Goal: Task Accomplishment & Management: Use online tool/utility

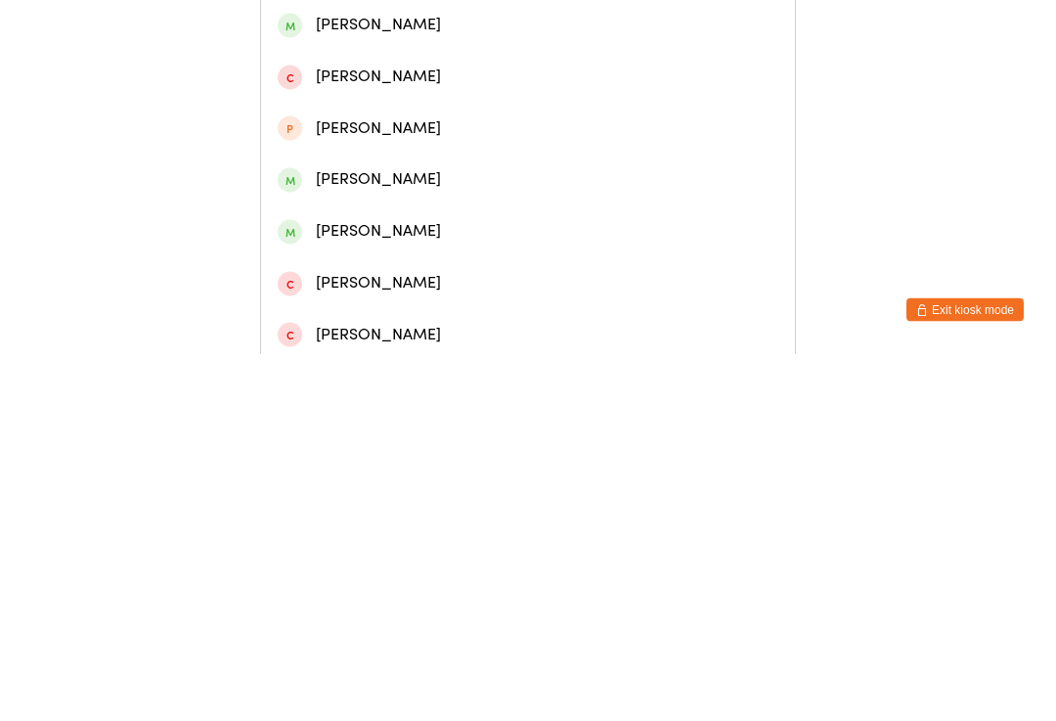
scroll to position [422, 0]
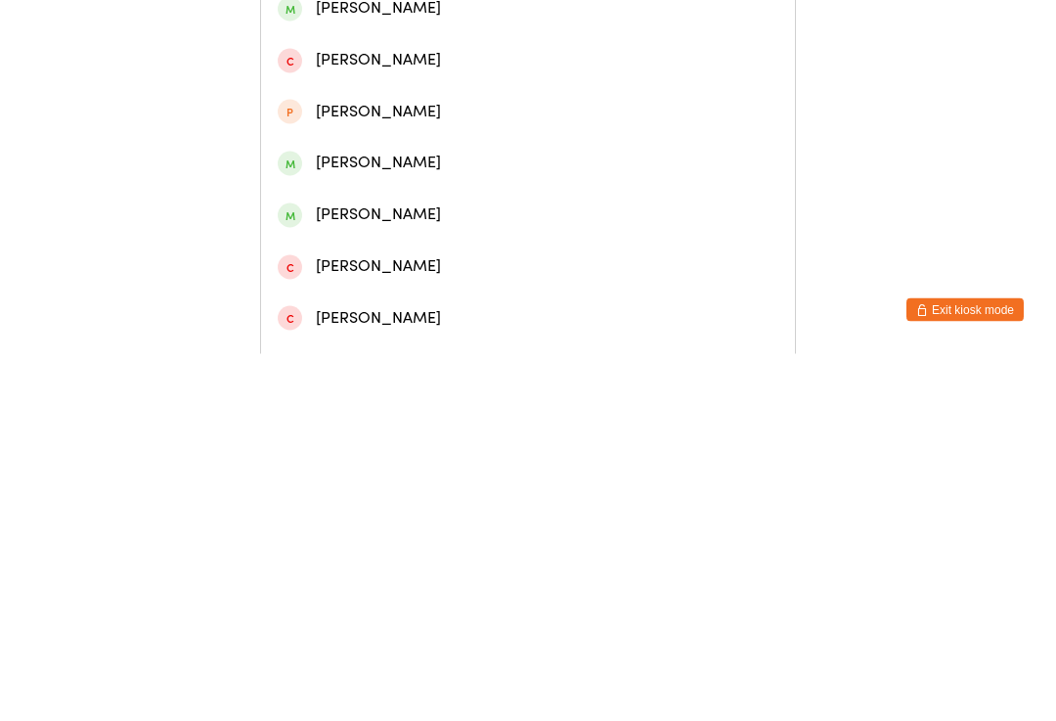
type input "[PERSON_NAME]"
click at [350, 568] on div "[PERSON_NAME]" at bounding box center [528, 581] width 501 height 26
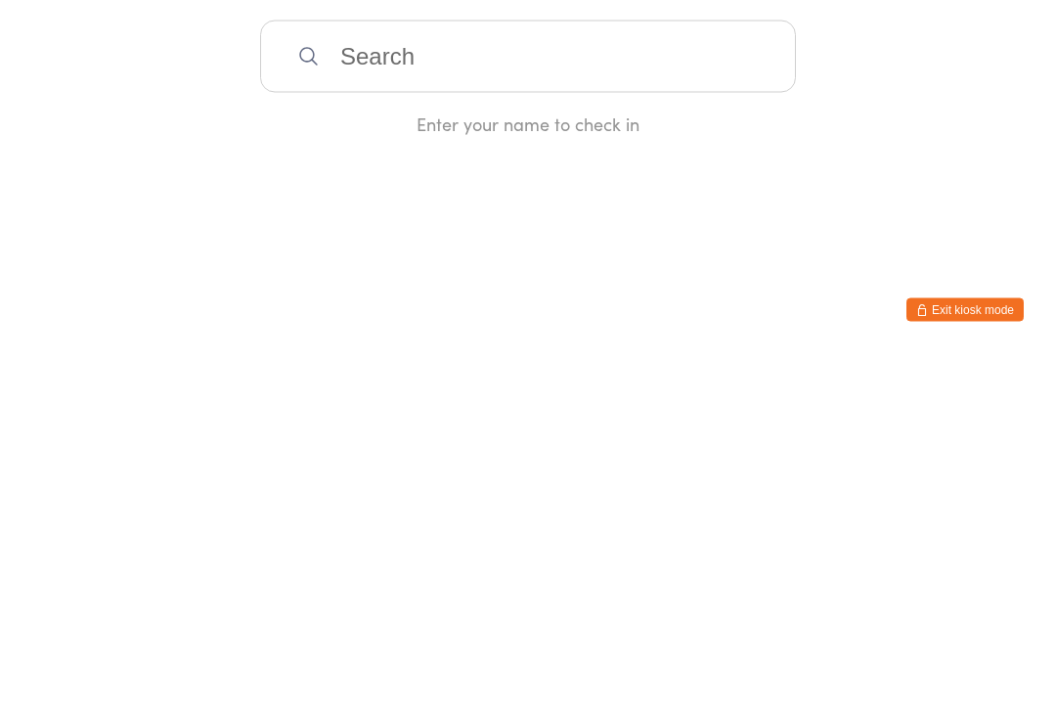
scroll to position [0, 0]
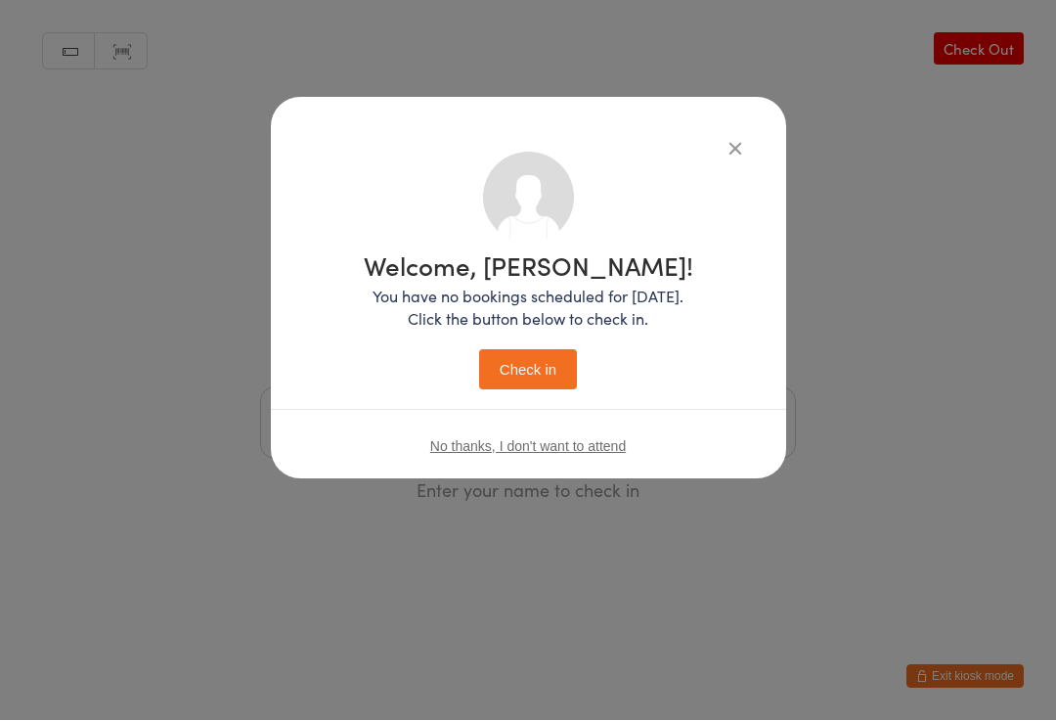
click at [494, 374] on button "Check in" at bounding box center [528, 370] width 98 height 40
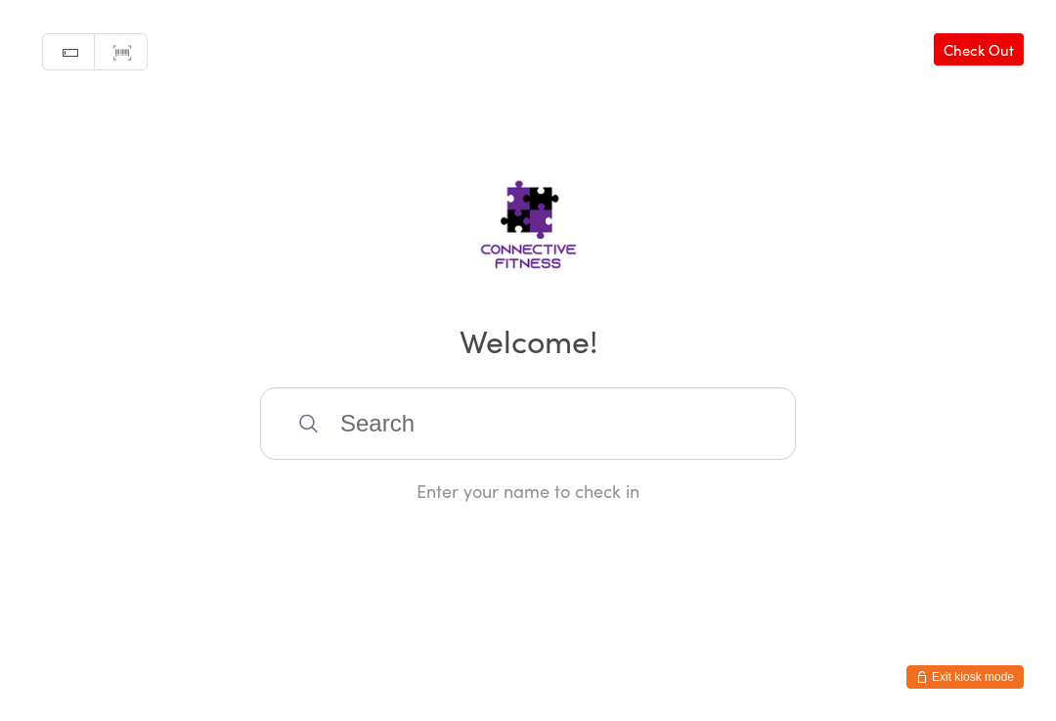
click at [419, 434] on input "search" at bounding box center [528, 423] width 536 height 72
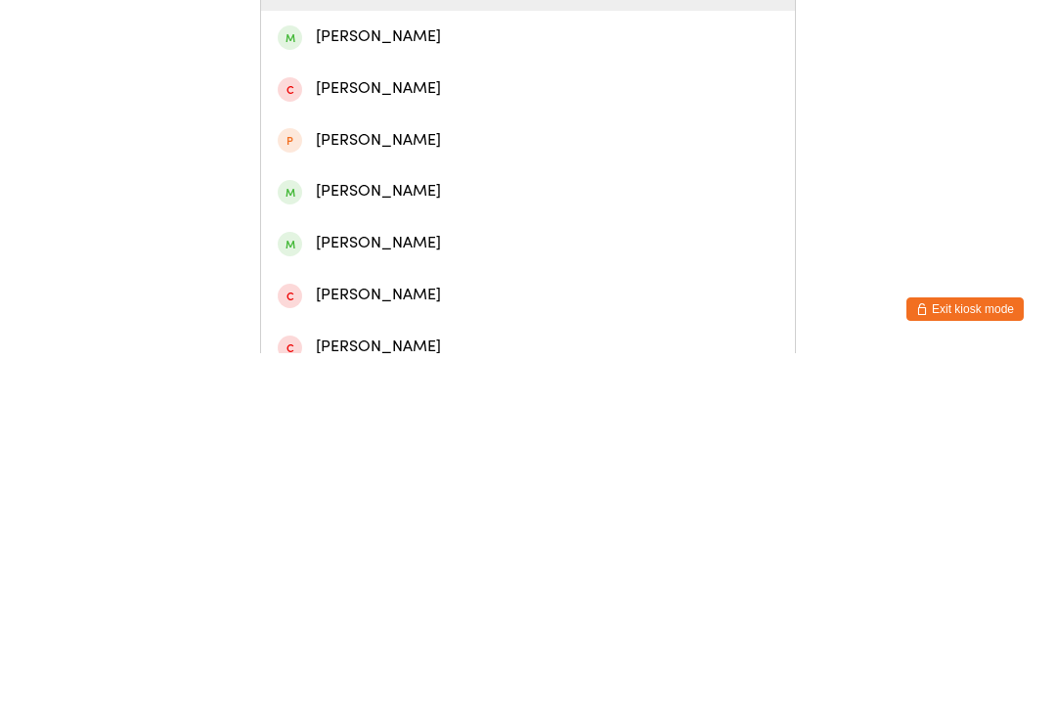
scroll to position [138, 0]
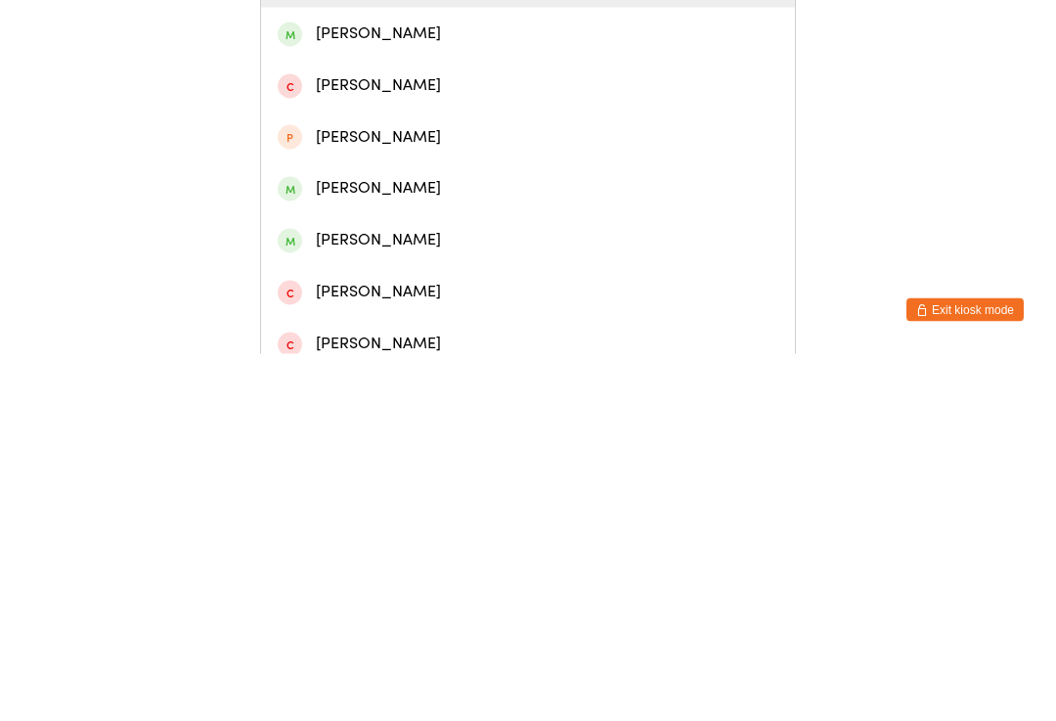
type input "Dyl"
click at [397, 542] on div "[PERSON_NAME]" at bounding box center [528, 555] width 501 height 26
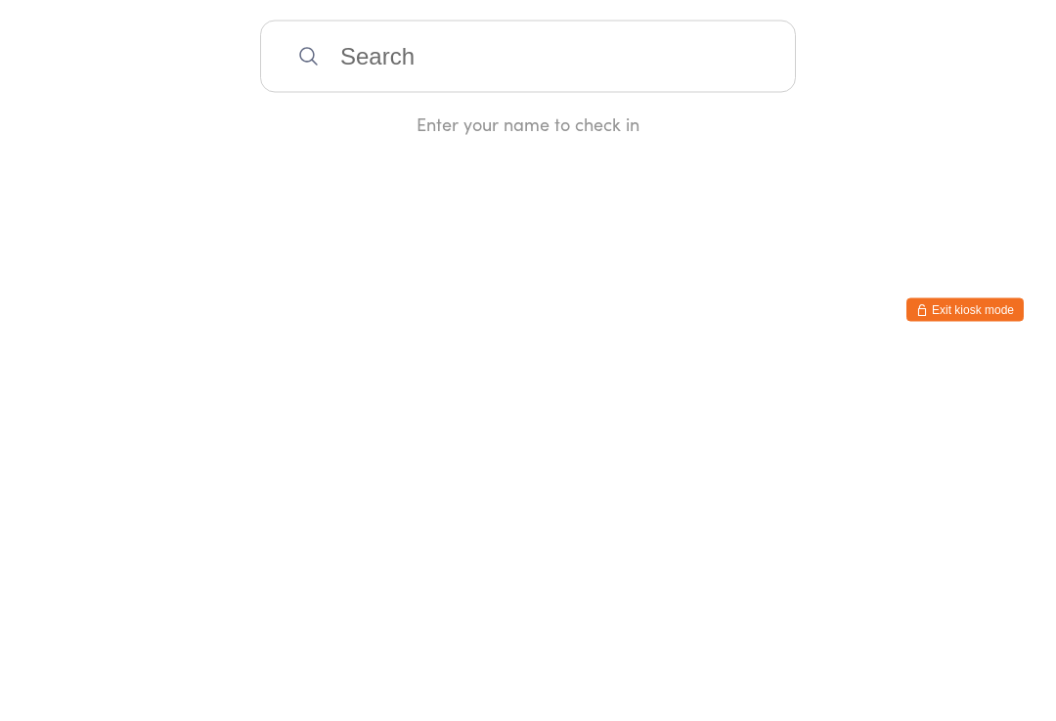
scroll to position [0, 0]
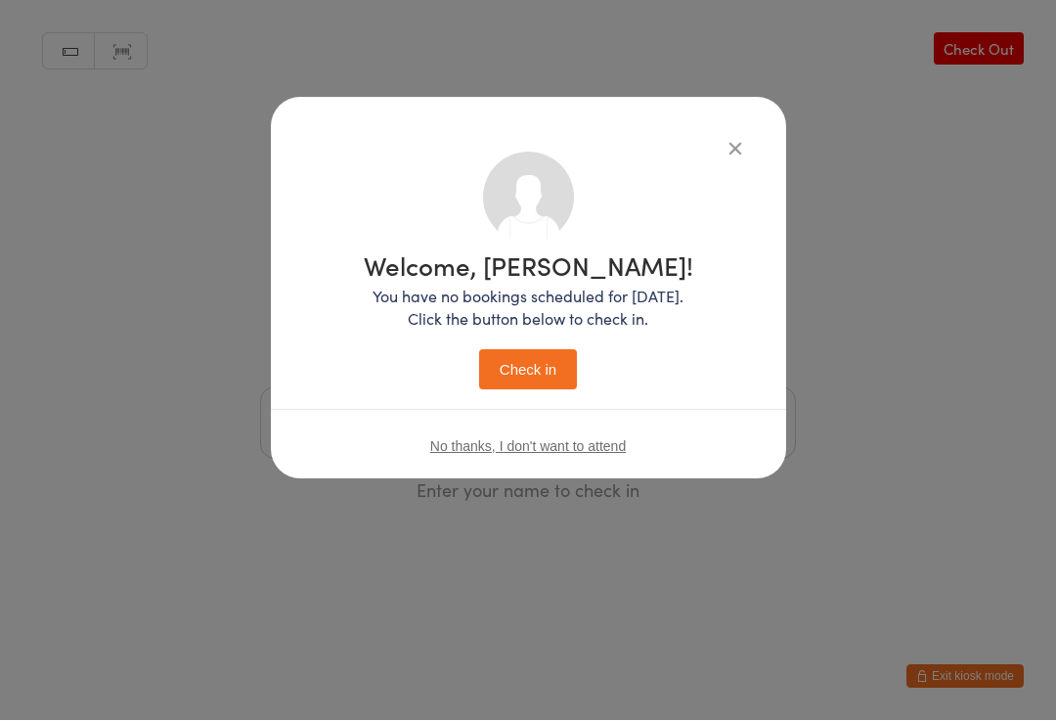
click at [536, 369] on button "Check in" at bounding box center [528, 370] width 98 height 40
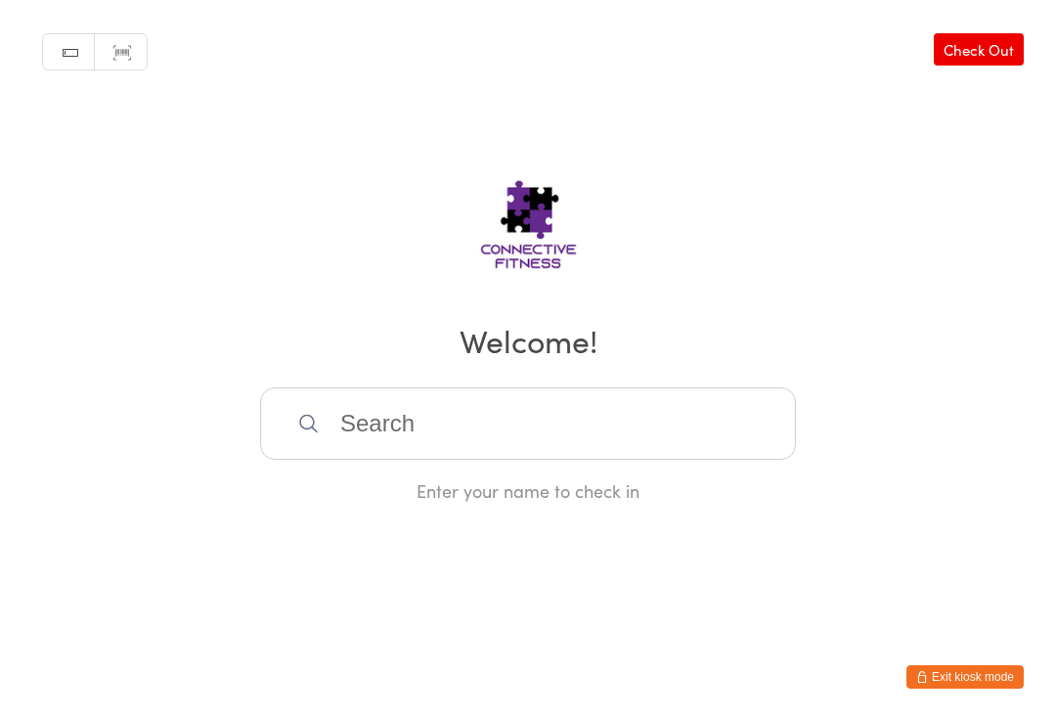
click at [380, 422] on input "search" at bounding box center [528, 423] width 536 height 72
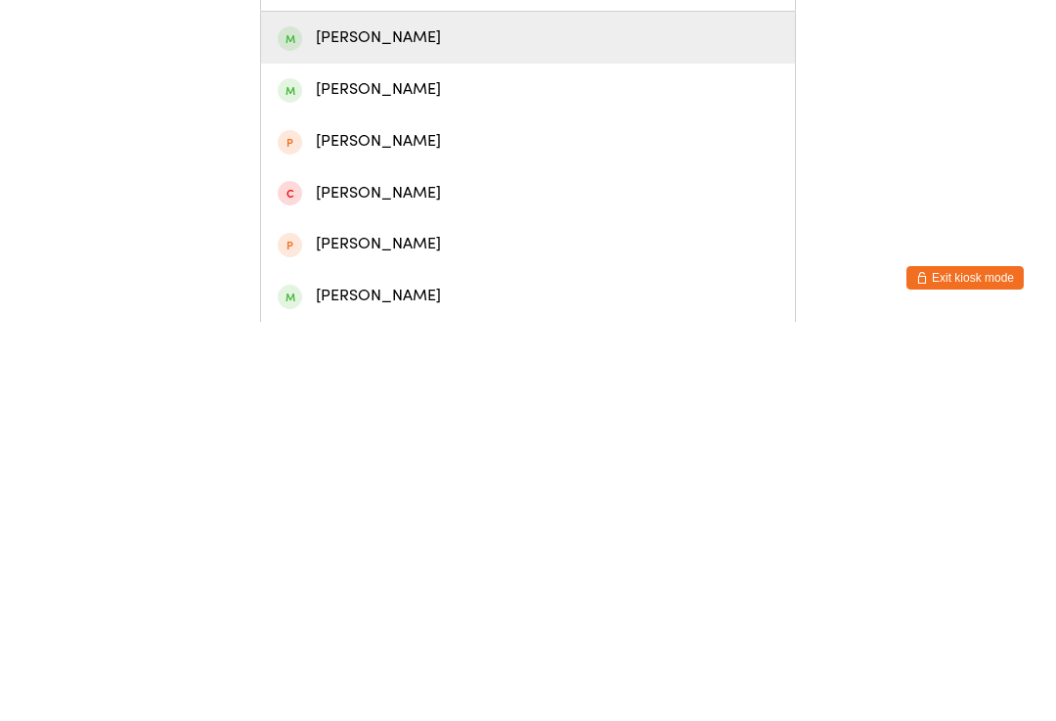
scroll to position [52, 0]
type input "Max"
click at [377, 680] on div "[PERSON_NAME]" at bounding box center [528, 693] width 501 height 26
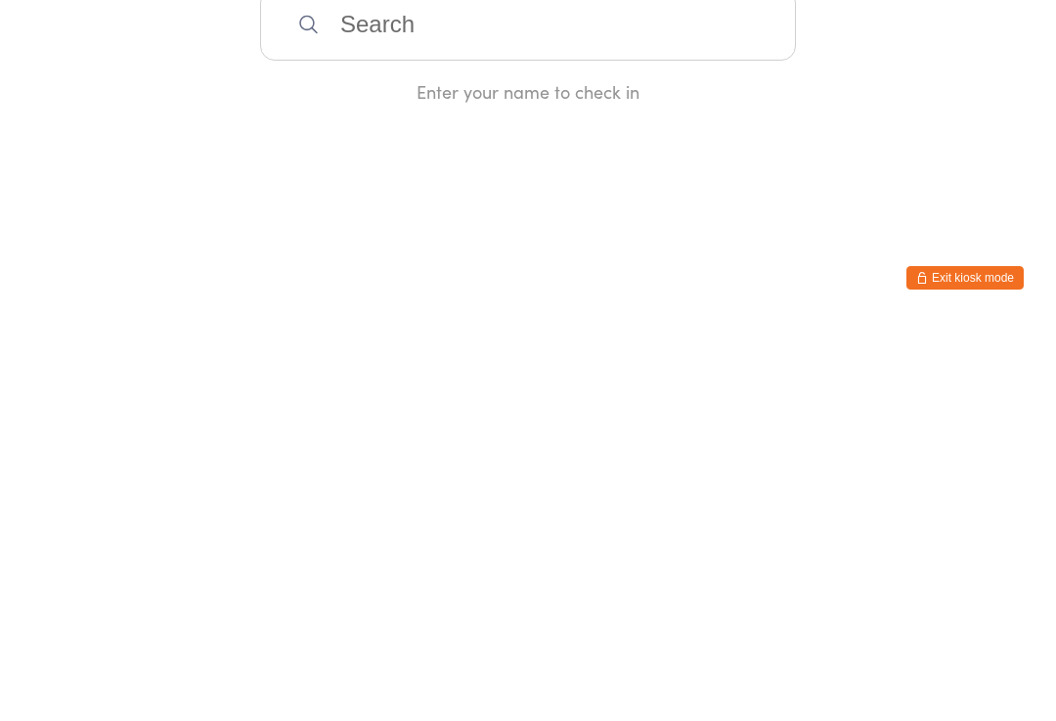
scroll to position [0, 0]
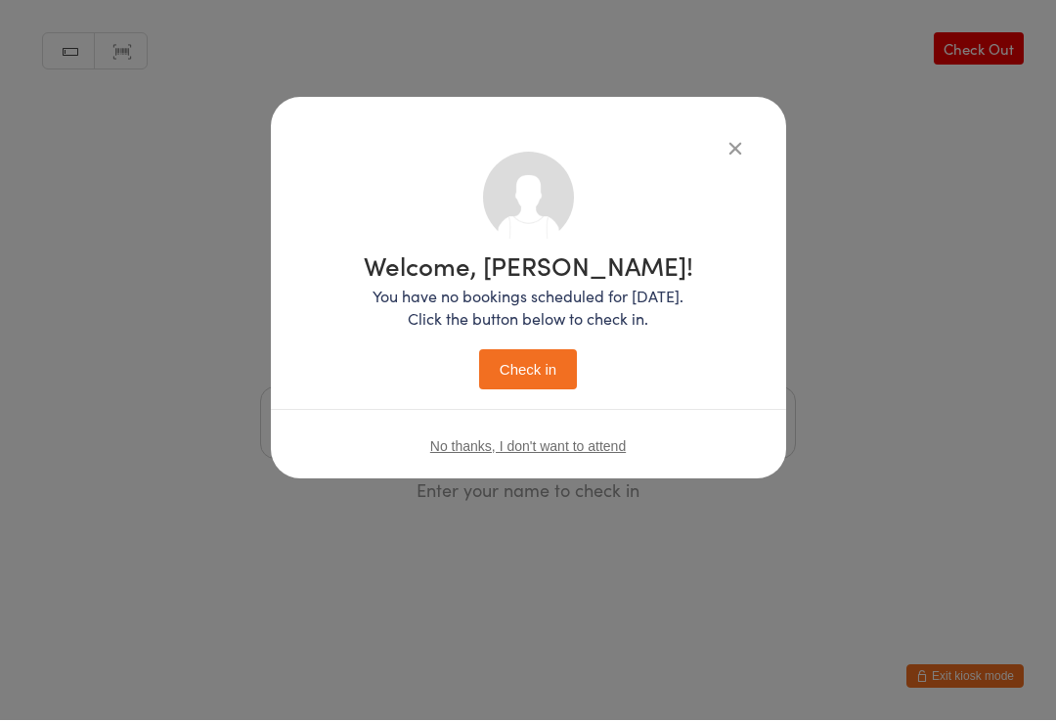
click at [536, 378] on button "Check in" at bounding box center [528, 370] width 98 height 40
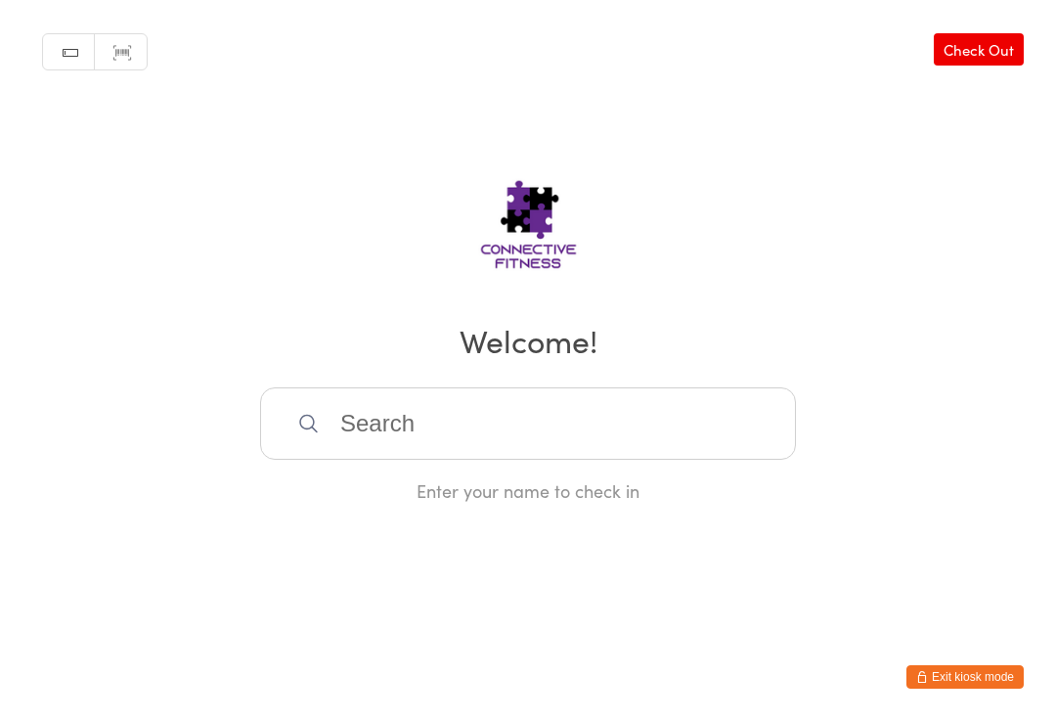
click at [570, 353] on h2 "Welcome!" at bounding box center [528, 340] width 1017 height 44
click at [513, 430] on input "search" at bounding box center [528, 423] width 536 height 72
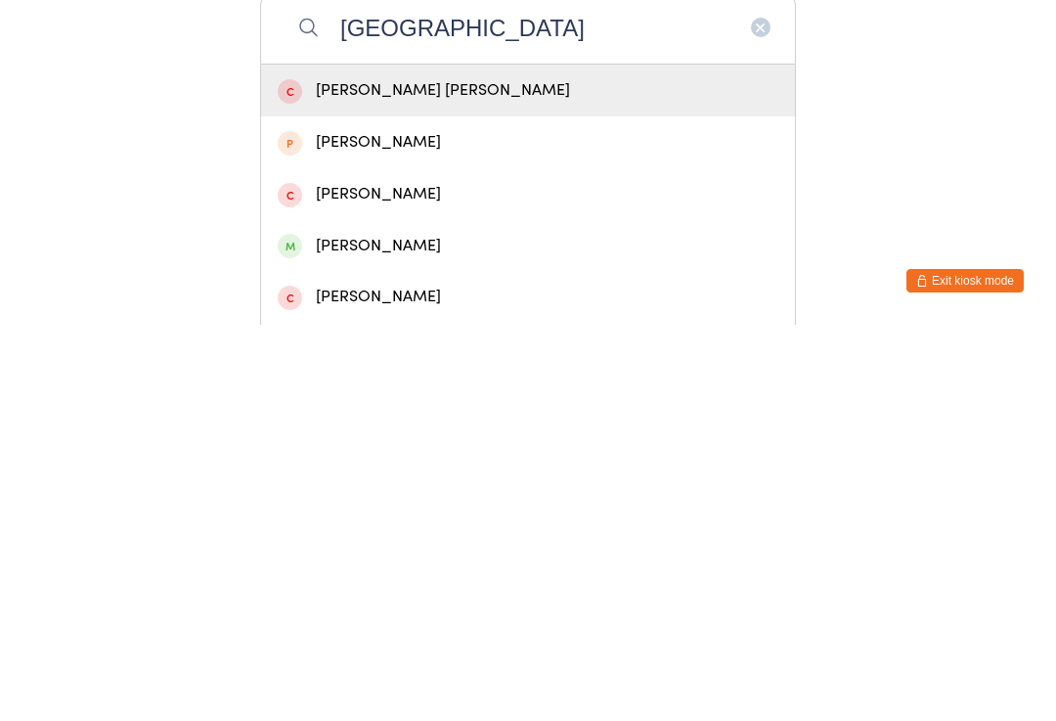
type input "[GEOGRAPHIC_DATA]"
click at [591, 629] on div "[PERSON_NAME]" at bounding box center [528, 642] width 501 height 26
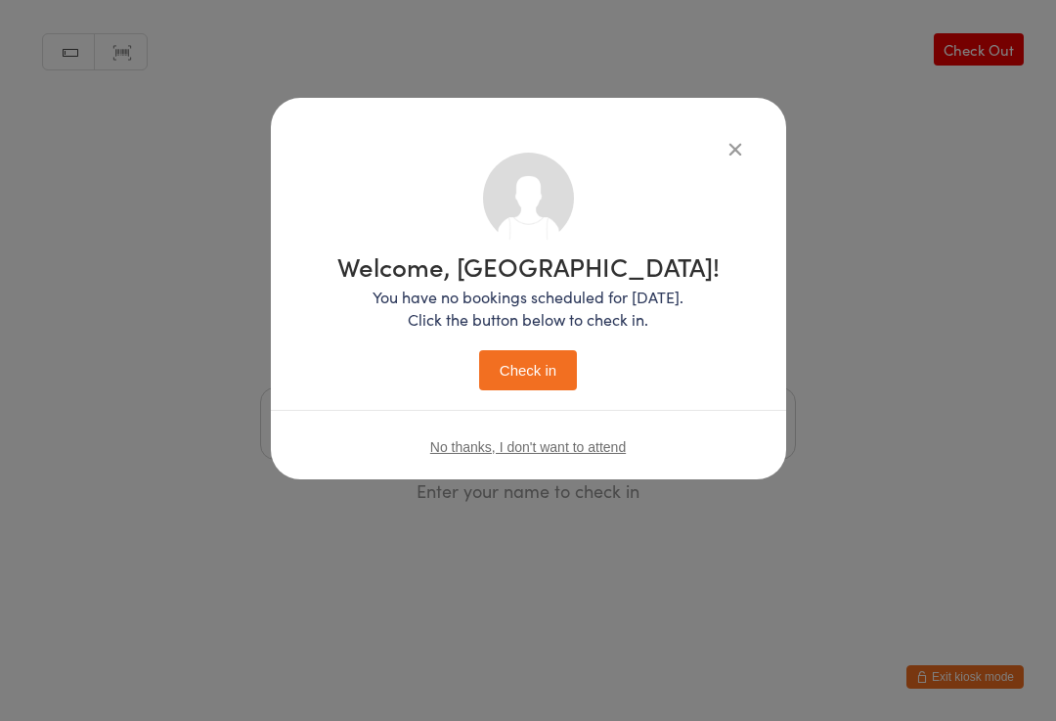
click at [559, 350] on button "Check in" at bounding box center [528, 370] width 98 height 40
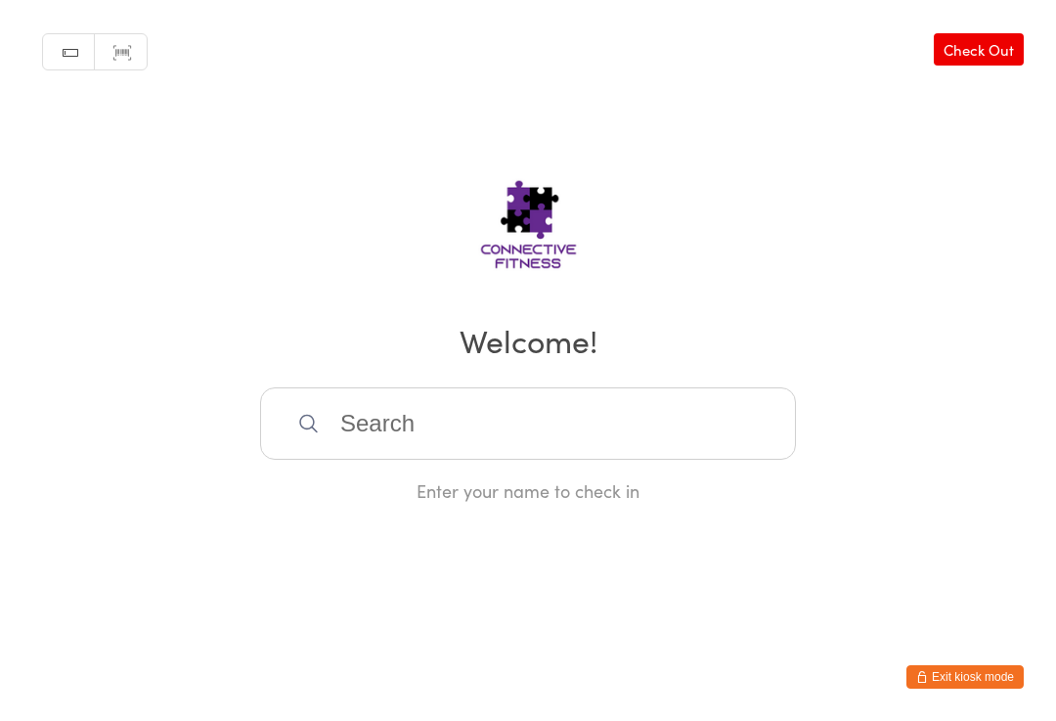
click at [641, 426] on input "search" at bounding box center [528, 423] width 536 height 72
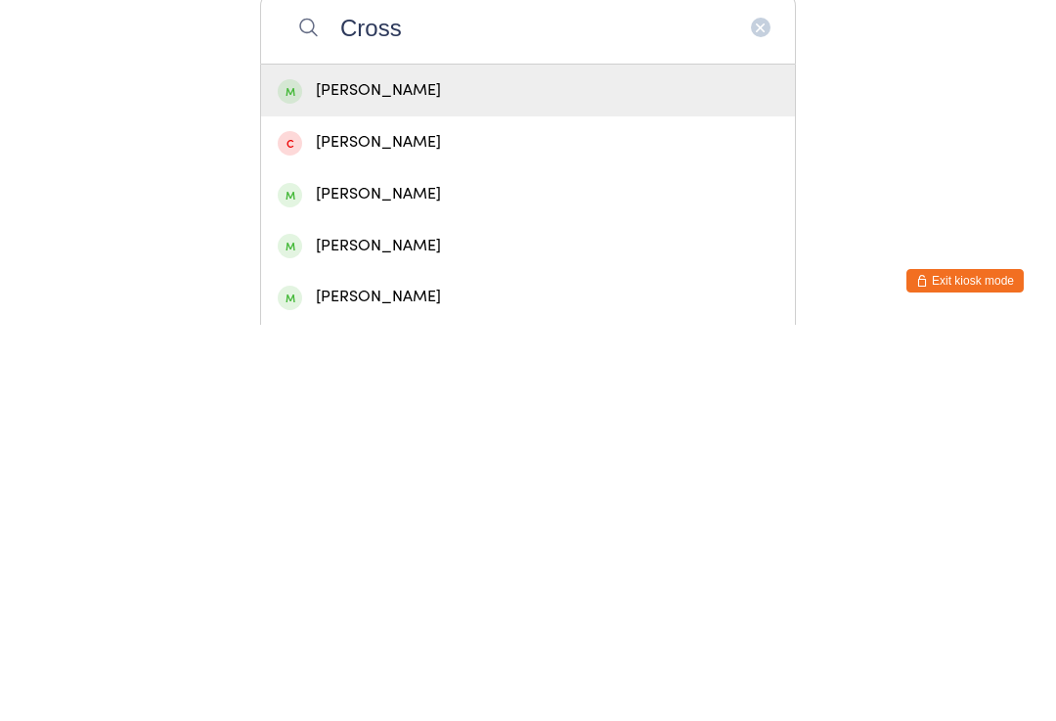
type input "Cross"
click at [472, 629] on div "[PERSON_NAME]" at bounding box center [528, 642] width 501 height 26
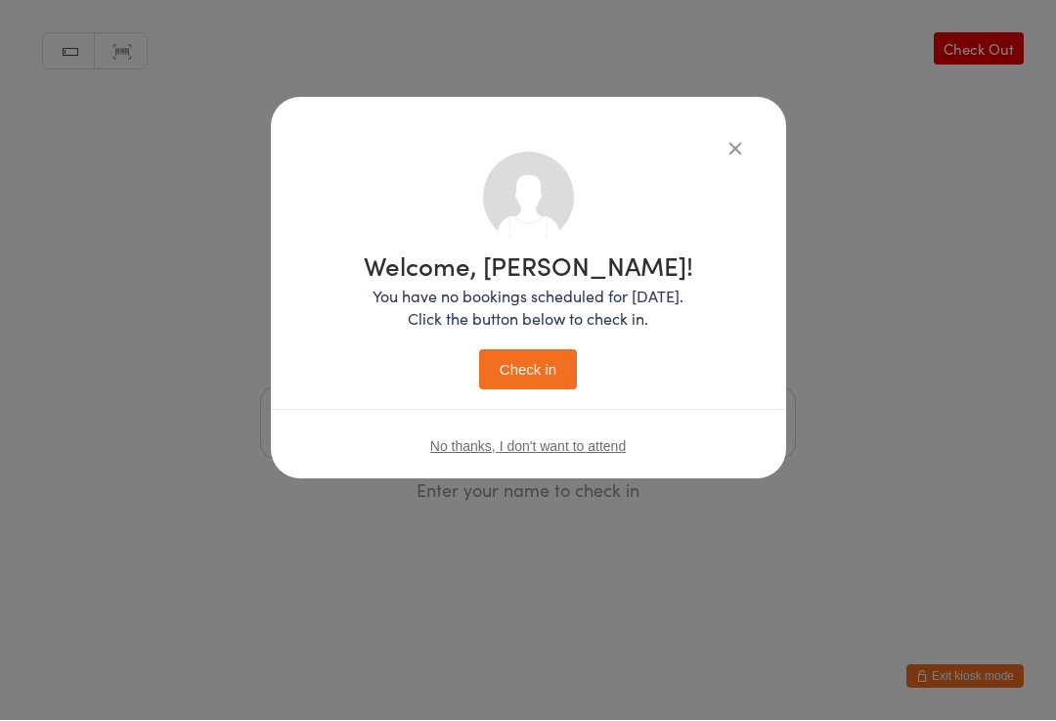
click at [535, 362] on button "Check in" at bounding box center [528, 370] width 98 height 40
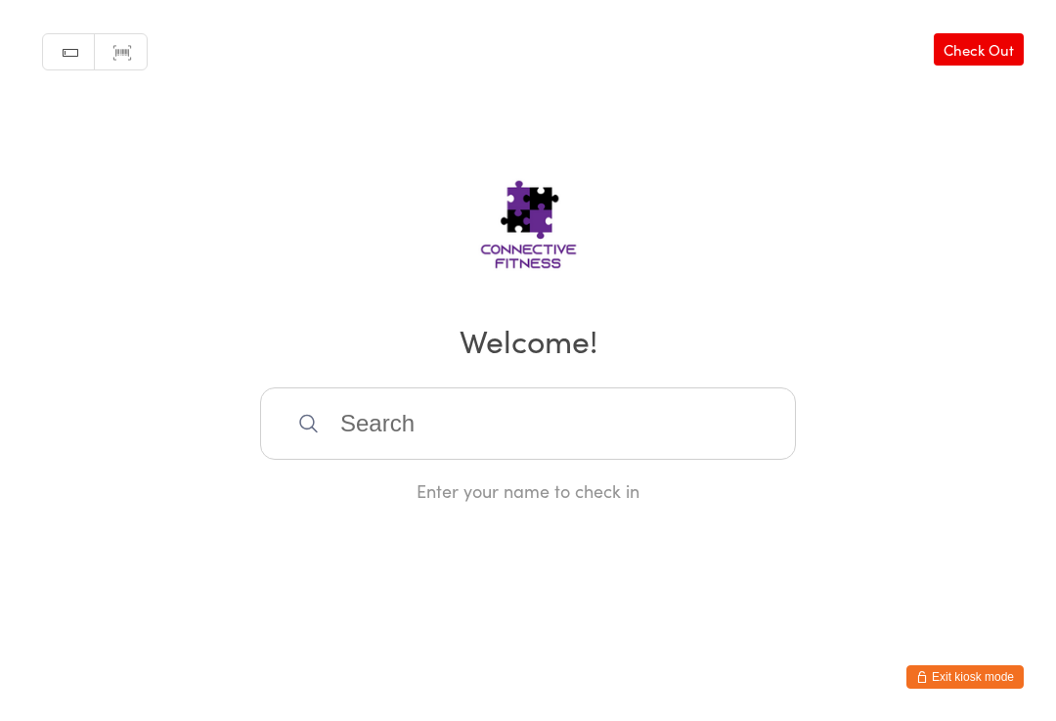
click at [372, 438] on input "search" at bounding box center [528, 423] width 536 height 72
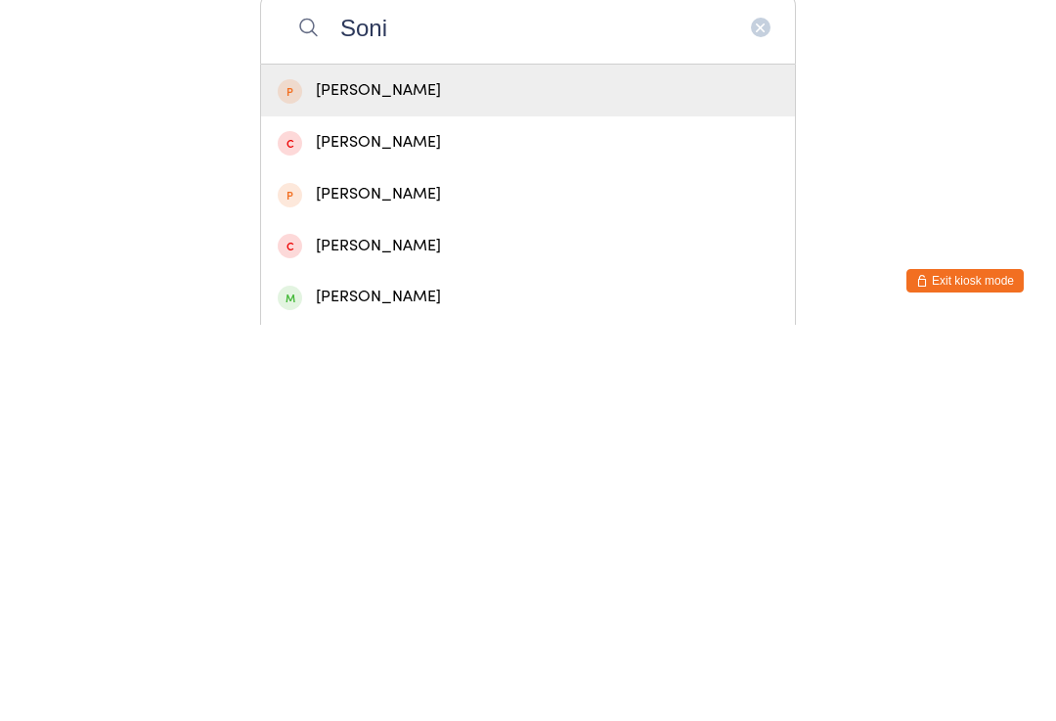
type input "Soni"
click at [447, 461] on div "[PERSON_NAME]" at bounding box center [528, 487] width 534 height 52
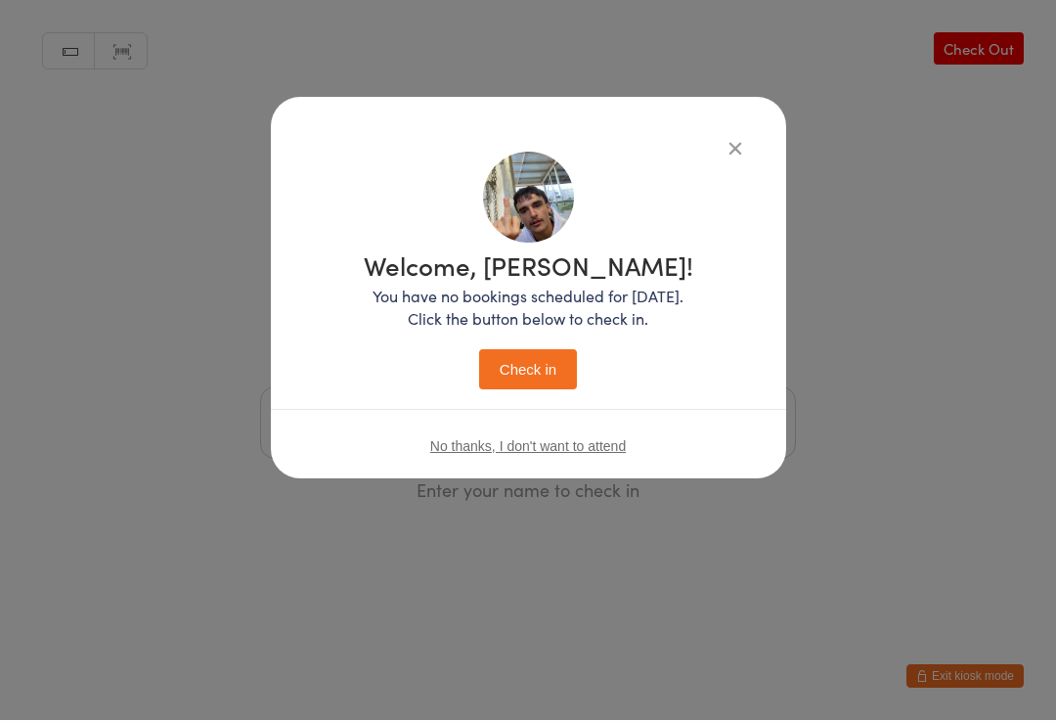
click at [520, 357] on button "Check in" at bounding box center [528, 370] width 98 height 40
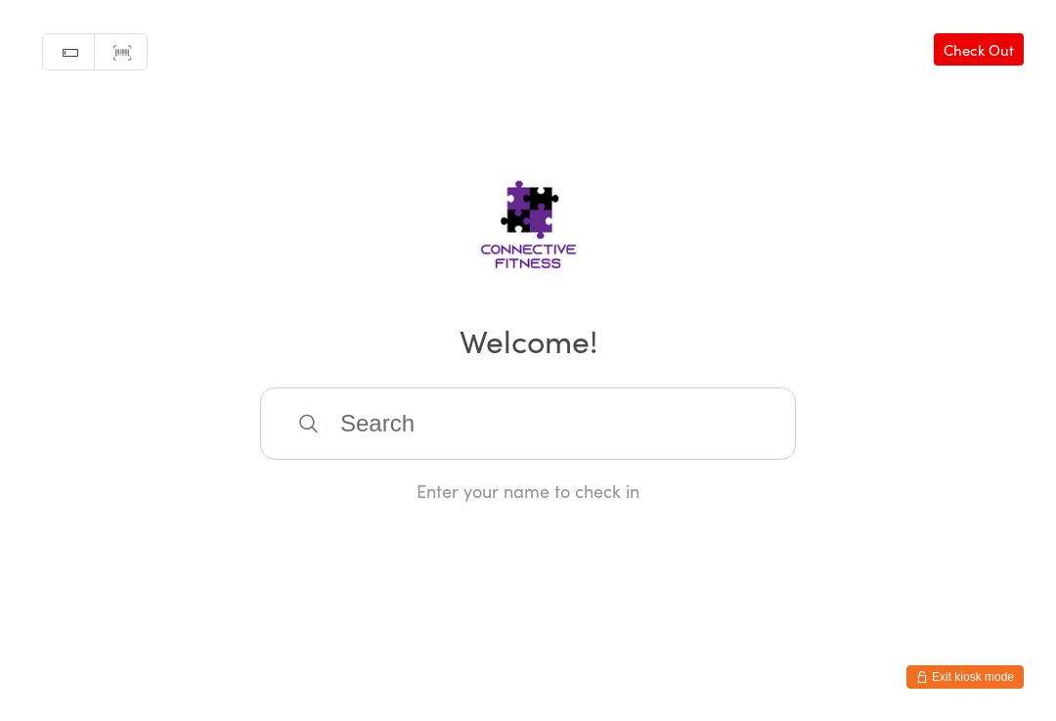
click at [639, 481] on div "Enter your name to check in" at bounding box center [528, 444] width 536 height 115
click at [398, 455] on input "search" at bounding box center [528, 423] width 536 height 72
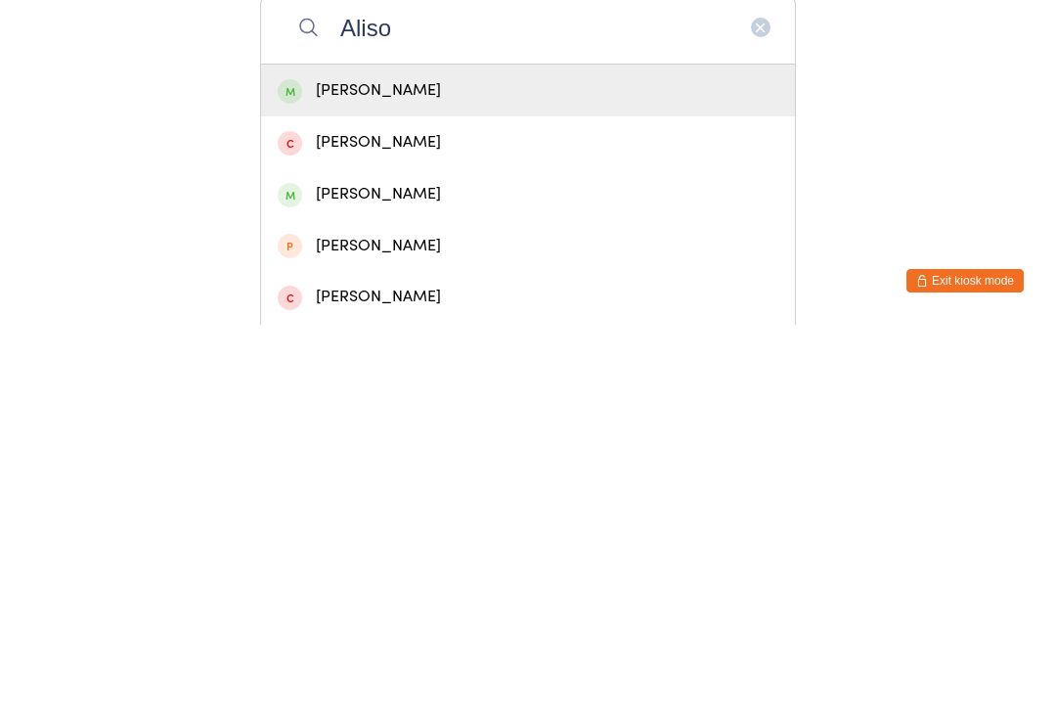
type input "Aliso"
click at [450, 577] on div "[PERSON_NAME]" at bounding box center [528, 590] width 501 height 26
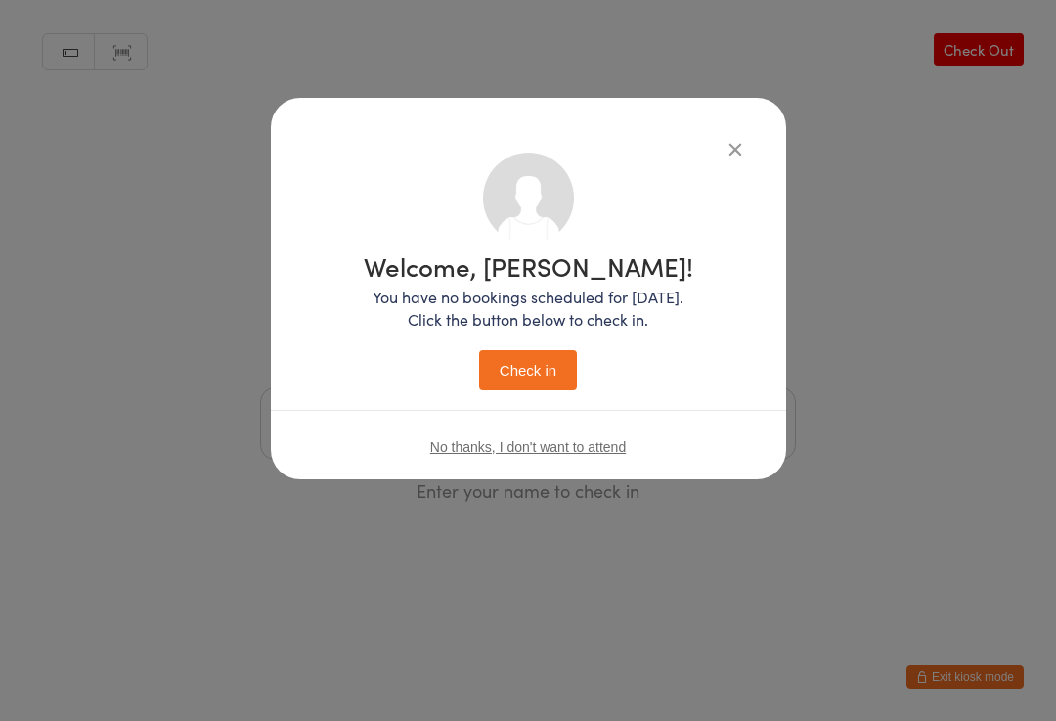
click at [542, 371] on button "Check in" at bounding box center [528, 370] width 98 height 40
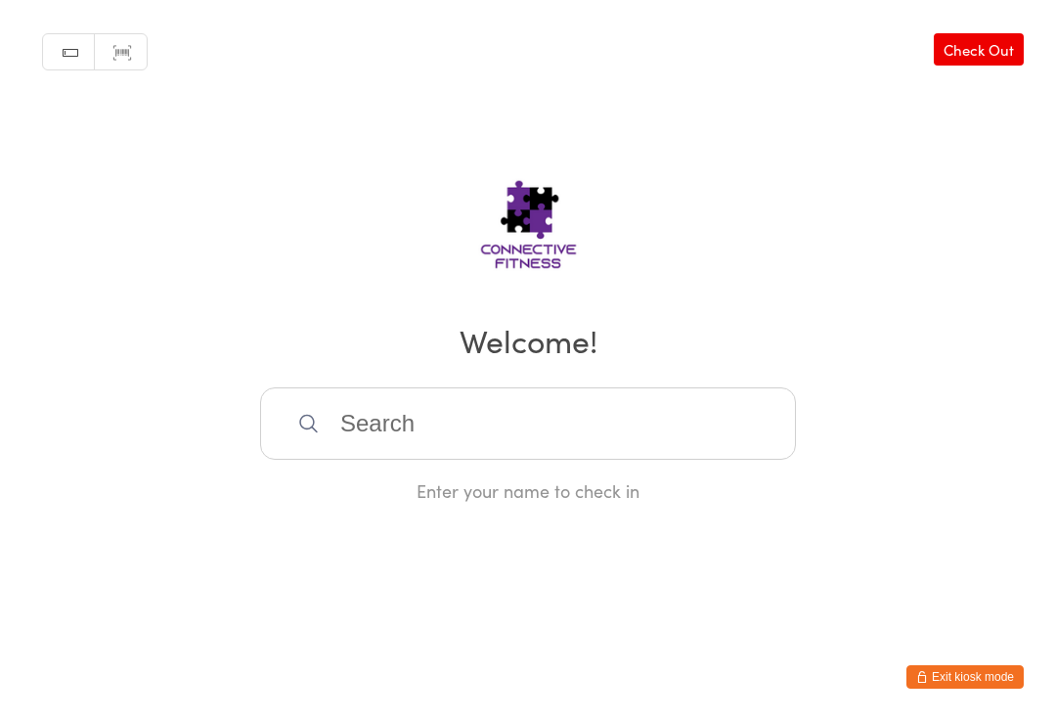
click at [315, 413] on input "search" at bounding box center [528, 423] width 536 height 72
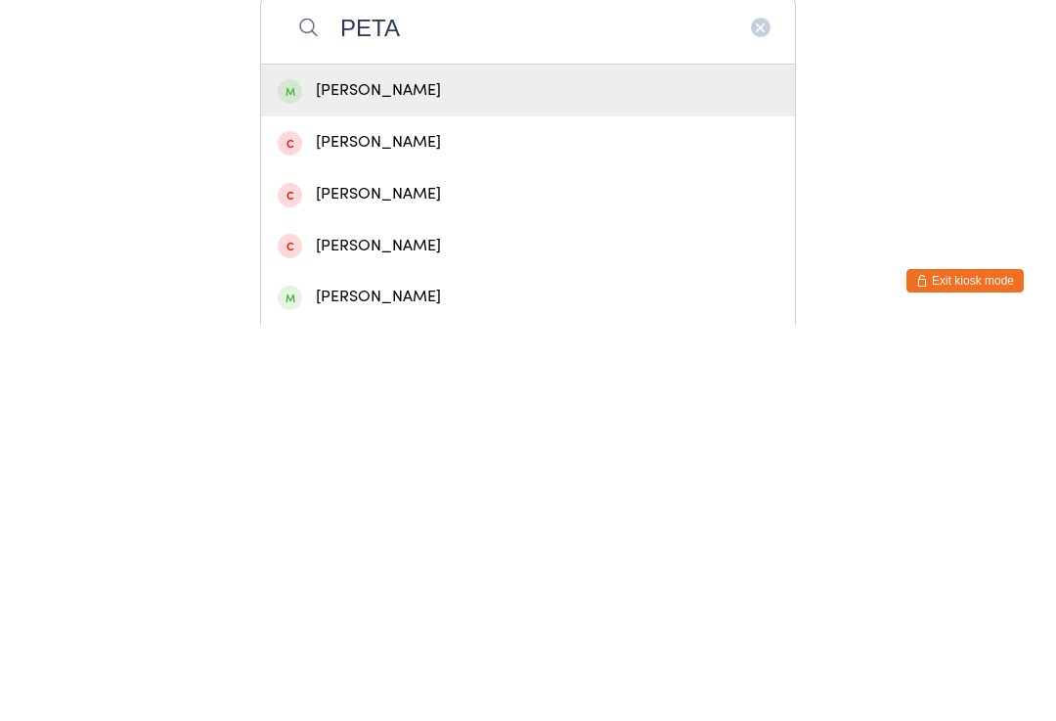
type input "PETA"
click at [441, 473] on div "[PERSON_NAME]" at bounding box center [528, 486] width 501 height 26
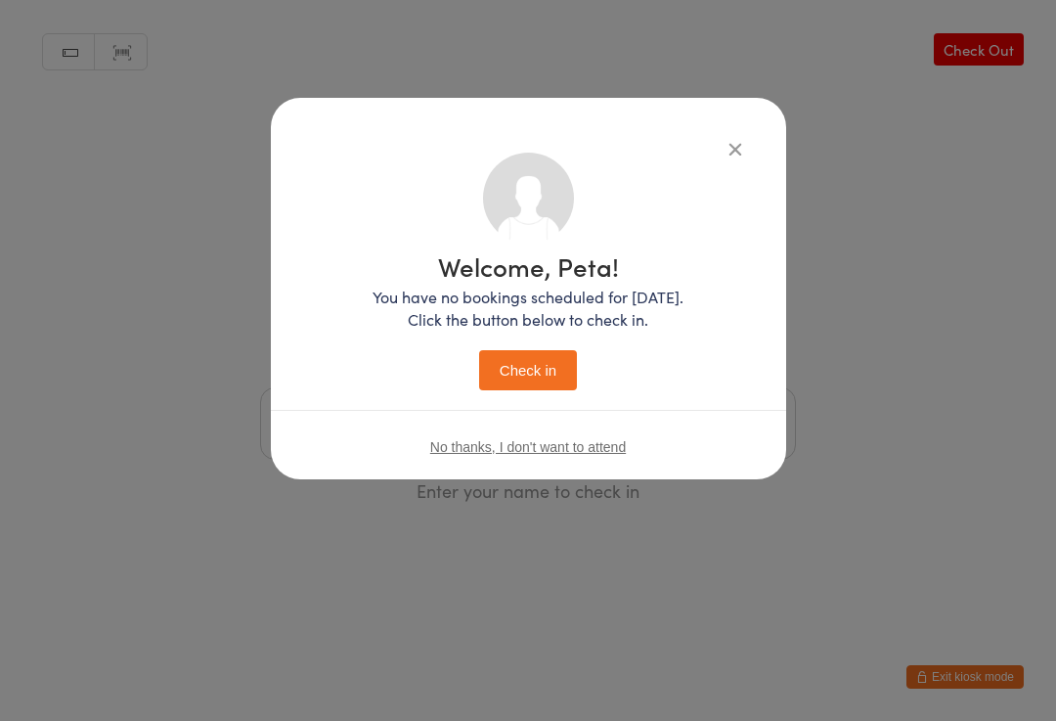
click at [541, 380] on button "Check in" at bounding box center [528, 370] width 98 height 40
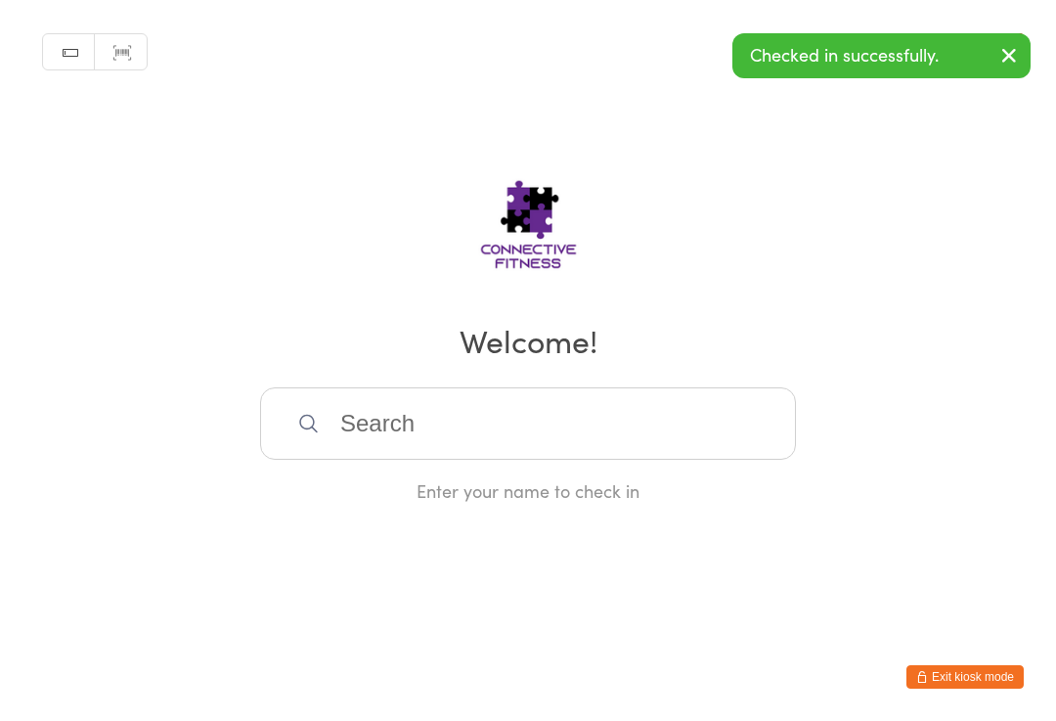
click at [493, 432] on input "search" at bounding box center [528, 423] width 536 height 72
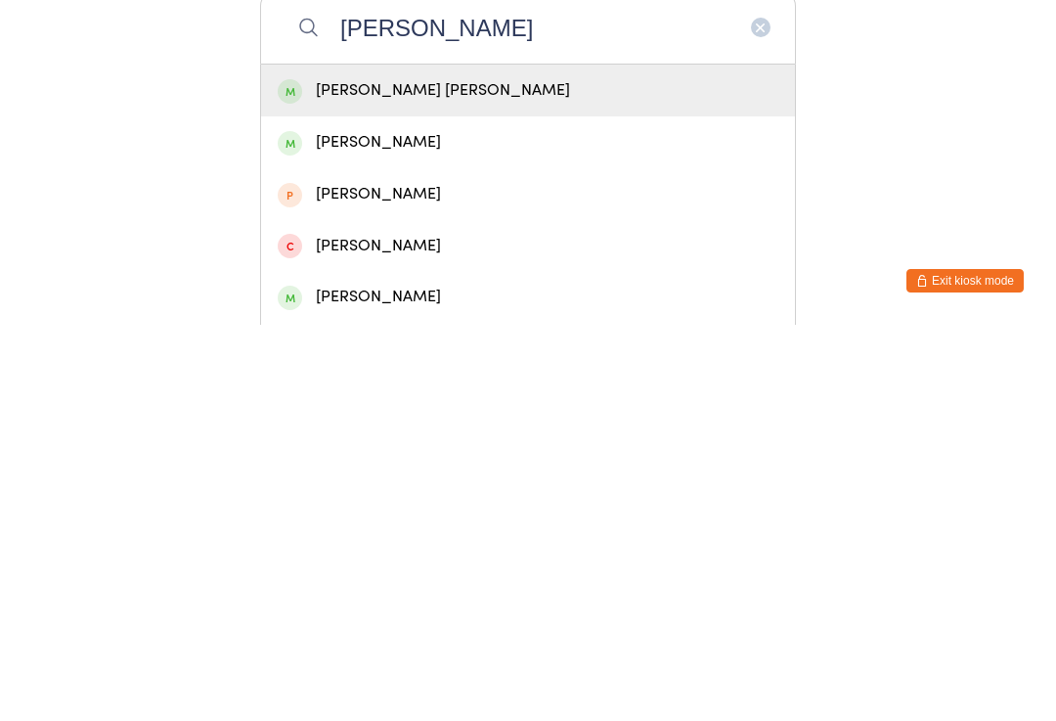
type input "[PERSON_NAME]"
click at [486, 473] on div "[PERSON_NAME] [PERSON_NAME]" at bounding box center [528, 486] width 501 height 26
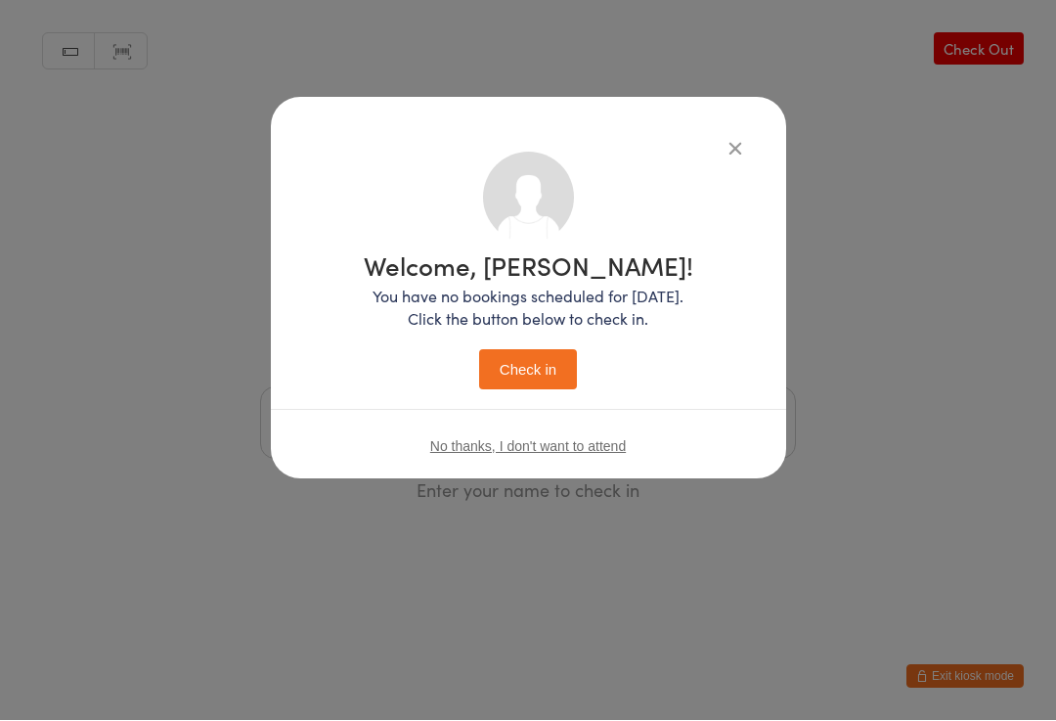
click at [544, 375] on button "Check in" at bounding box center [528, 370] width 98 height 40
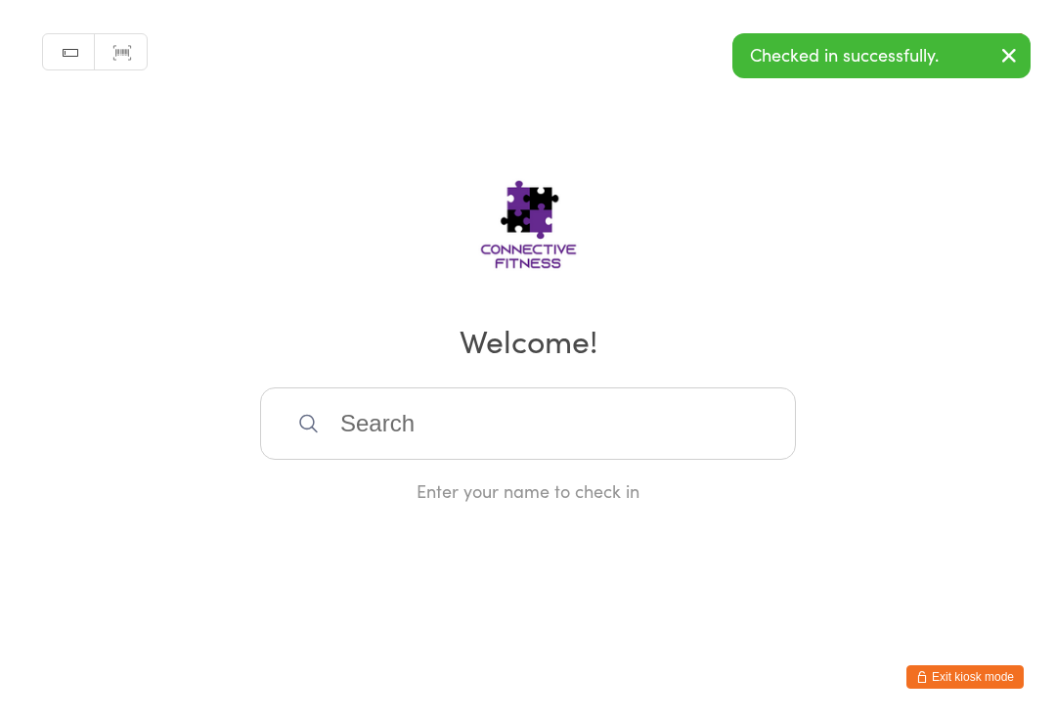
click at [479, 444] on input "search" at bounding box center [528, 423] width 536 height 72
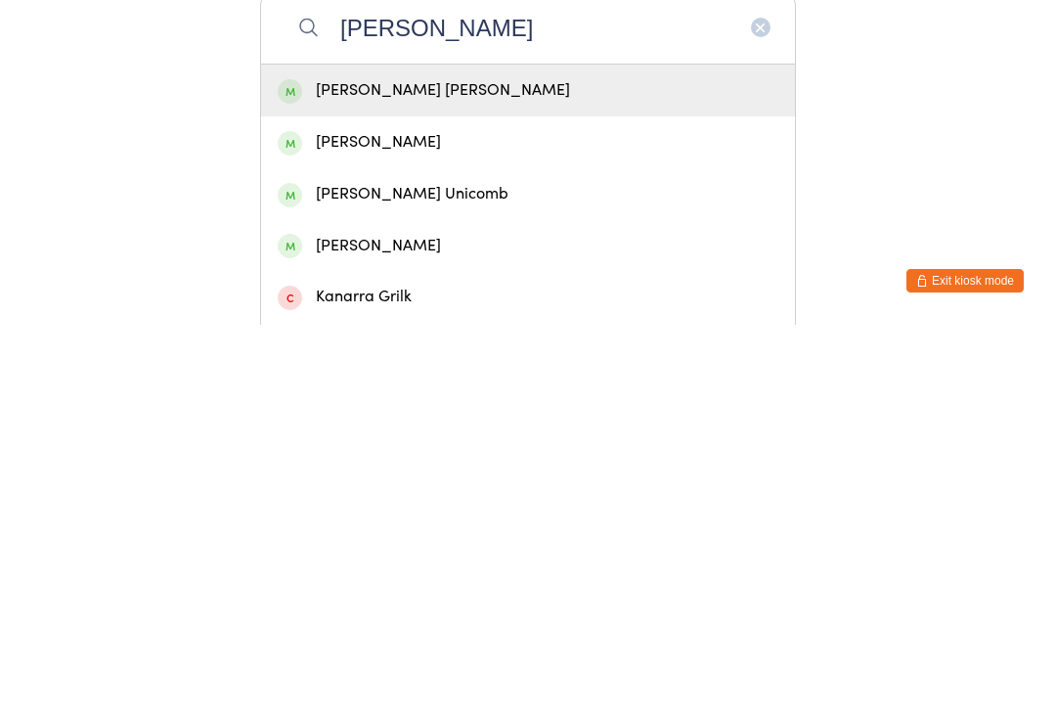
type input "[PERSON_NAME]"
click at [461, 473] on div "[PERSON_NAME] [PERSON_NAME]" at bounding box center [528, 486] width 501 height 26
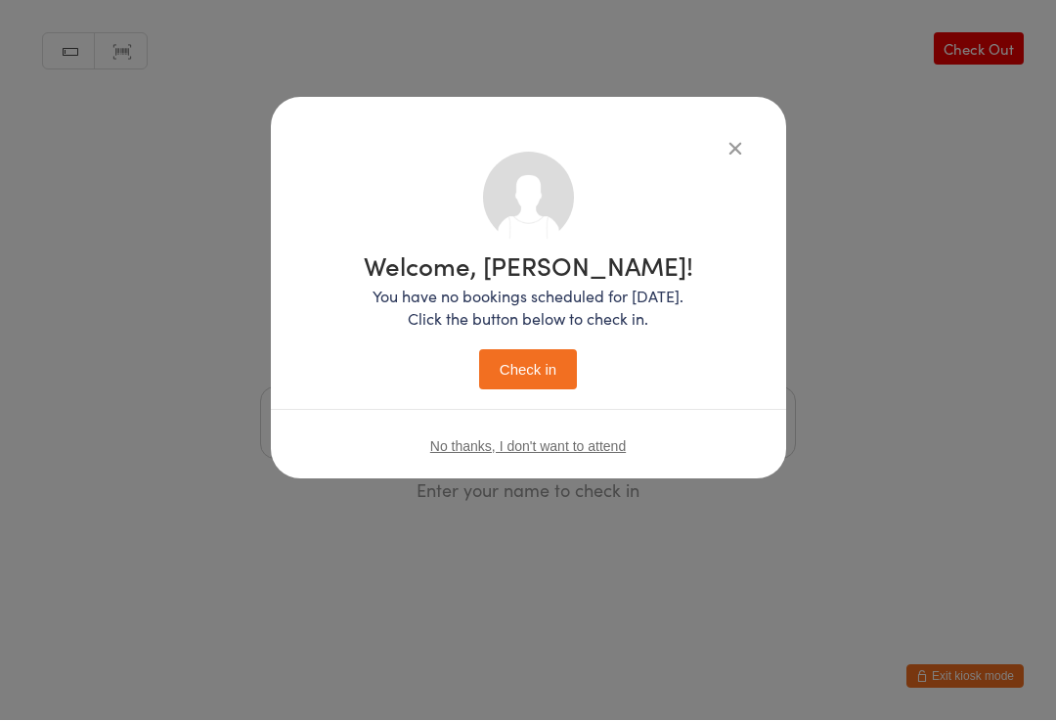
click at [556, 366] on button "Check in" at bounding box center [528, 370] width 98 height 40
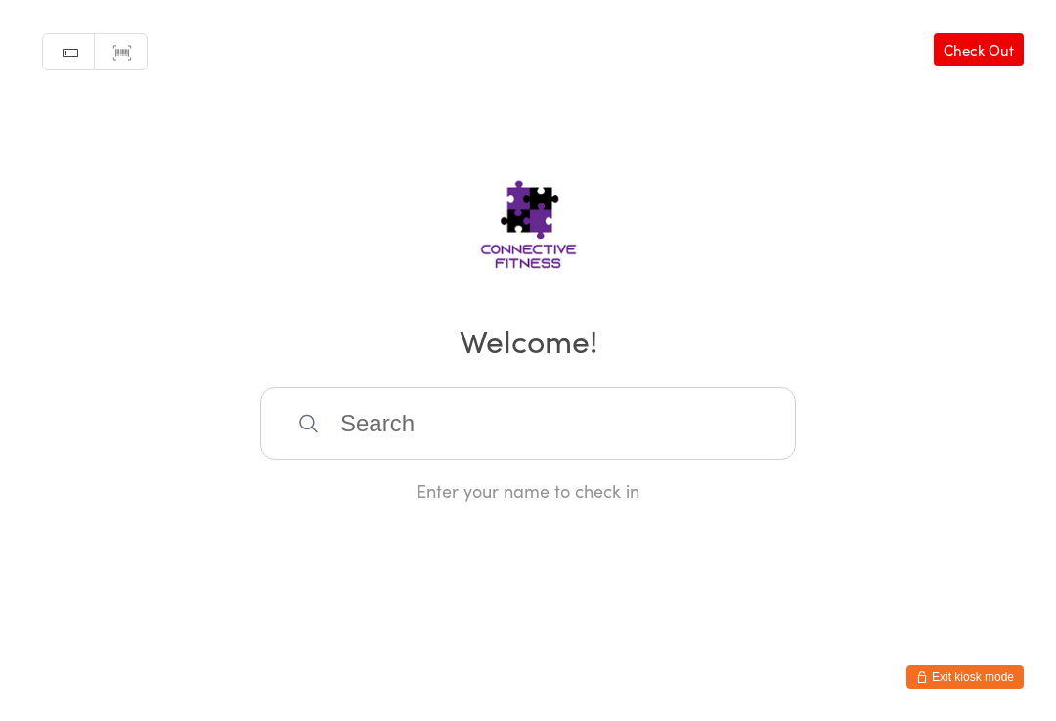
click at [636, 425] on input "search" at bounding box center [528, 423] width 536 height 72
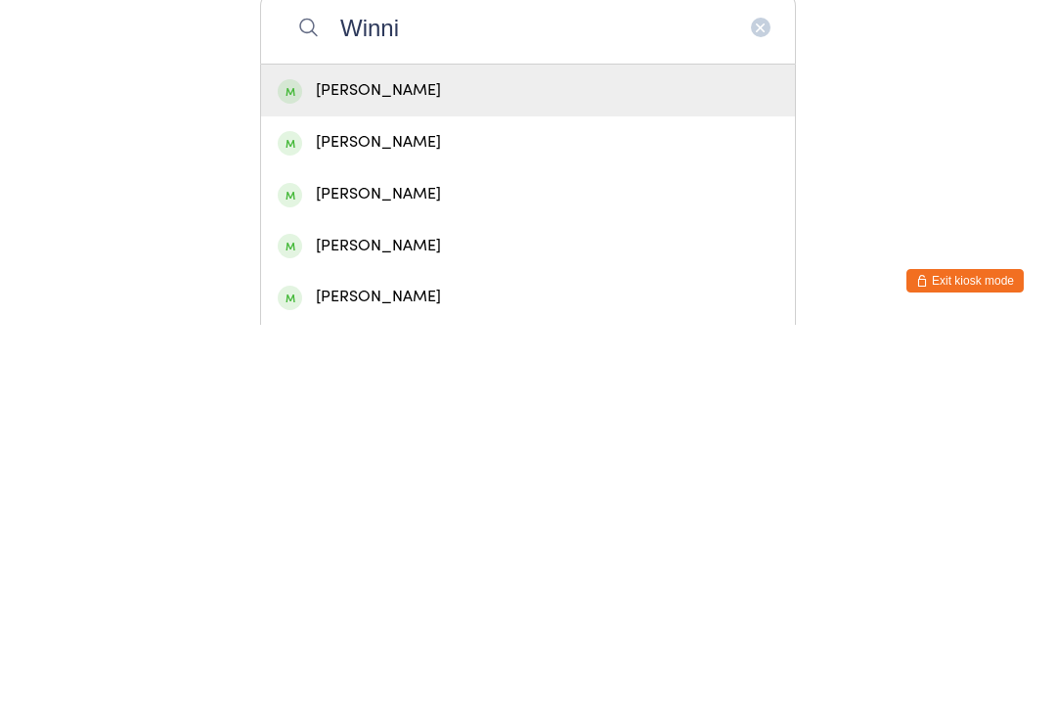
type input "Winni"
click at [413, 473] on div "[PERSON_NAME]" at bounding box center [528, 486] width 501 height 26
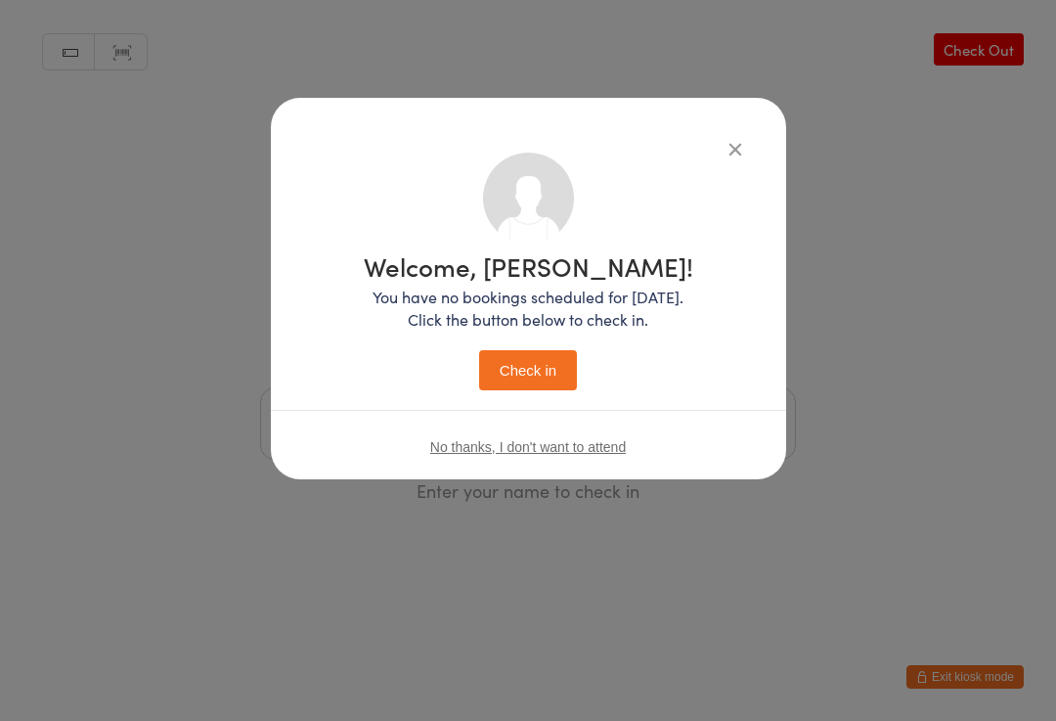
click at [540, 364] on button "Check in" at bounding box center [528, 370] width 98 height 40
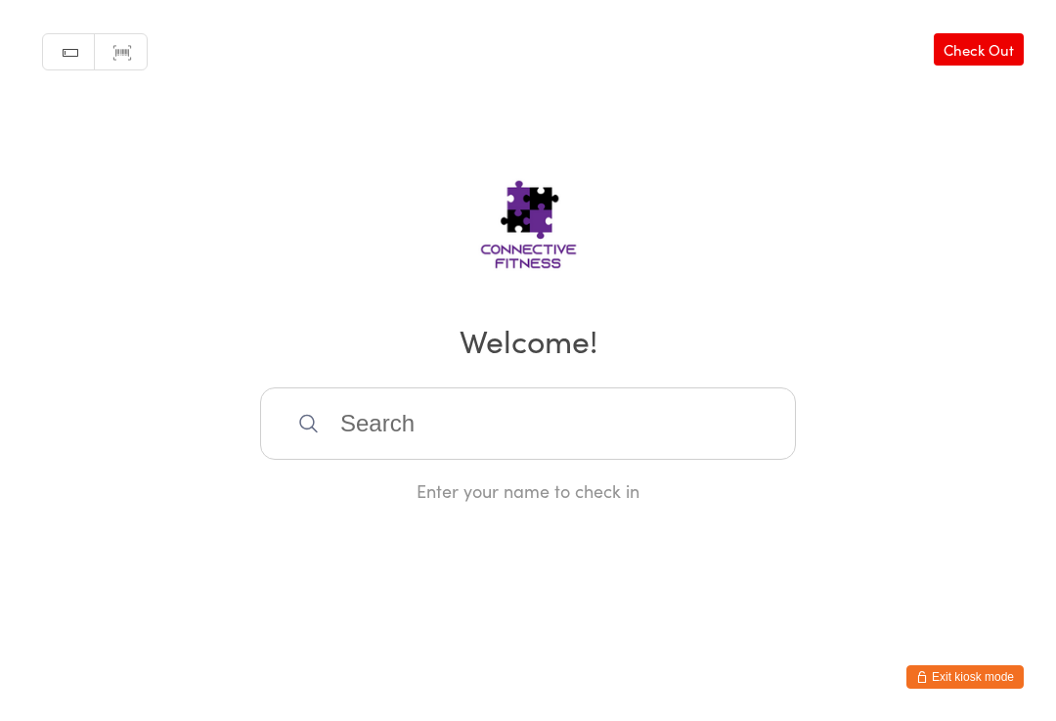
click at [433, 431] on input "search" at bounding box center [528, 423] width 536 height 72
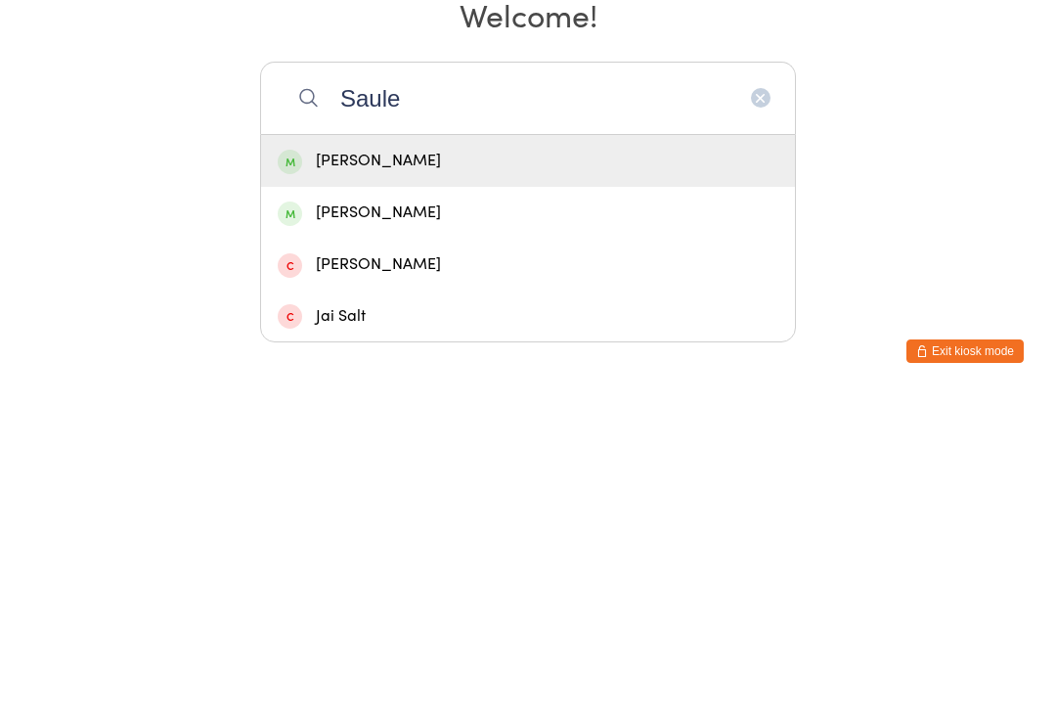
type input "Saule"
click at [510, 473] on div "[PERSON_NAME]" at bounding box center [528, 486] width 501 height 26
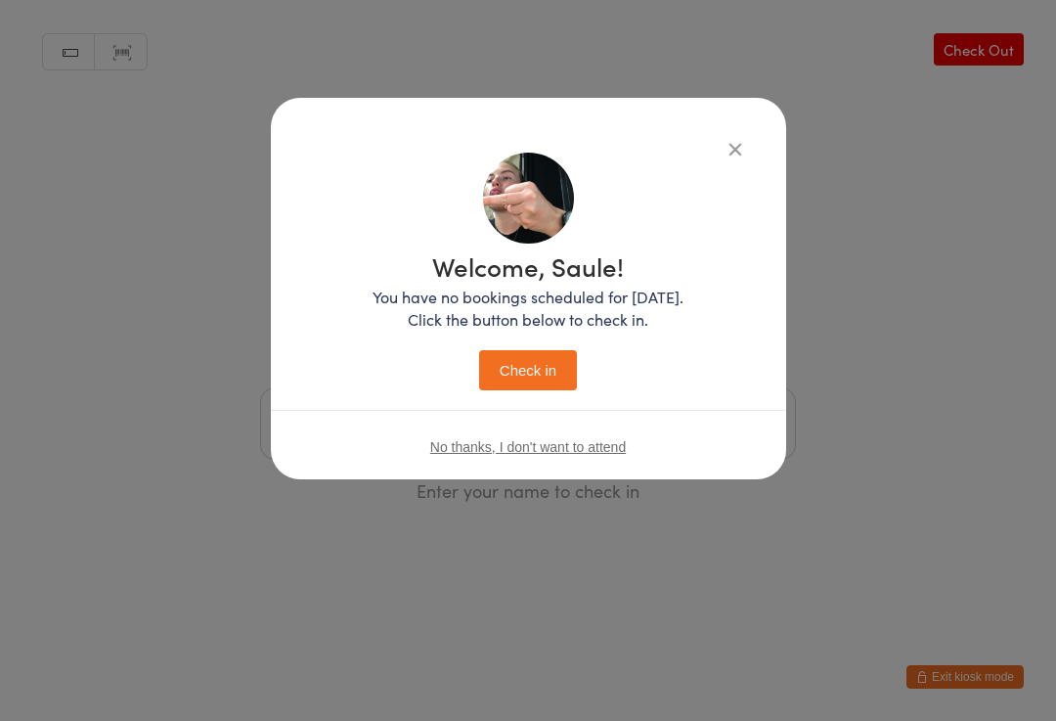
click at [509, 364] on button "Check in" at bounding box center [528, 370] width 98 height 40
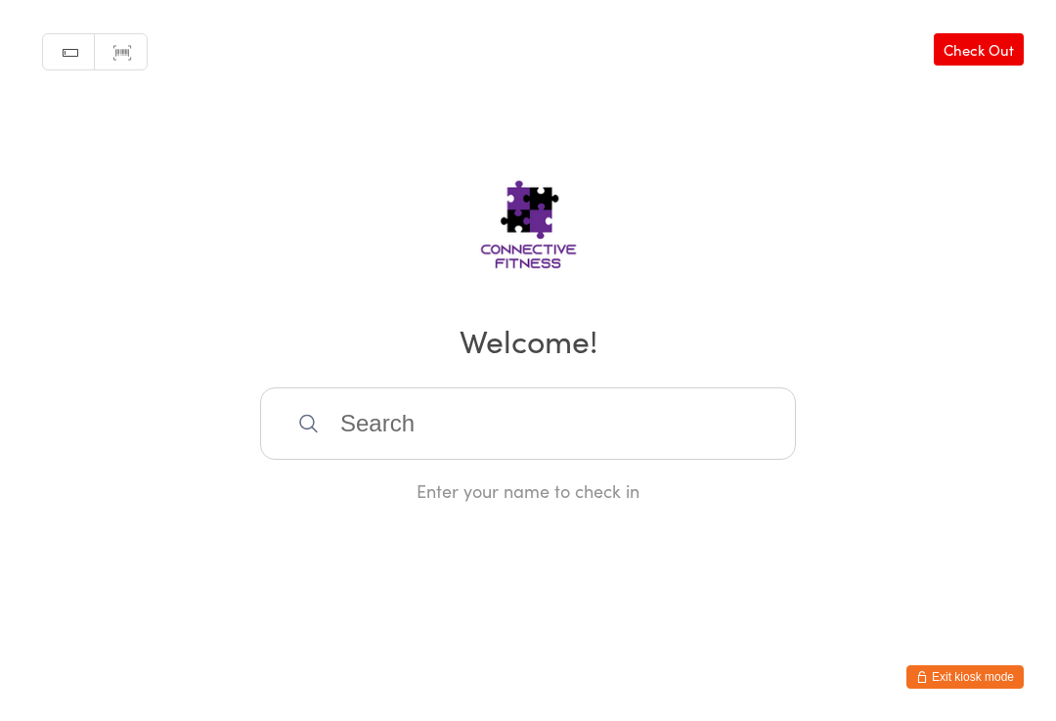
click at [370, 425] on input "search" at bounding box center [528, 423] width 536 height 72
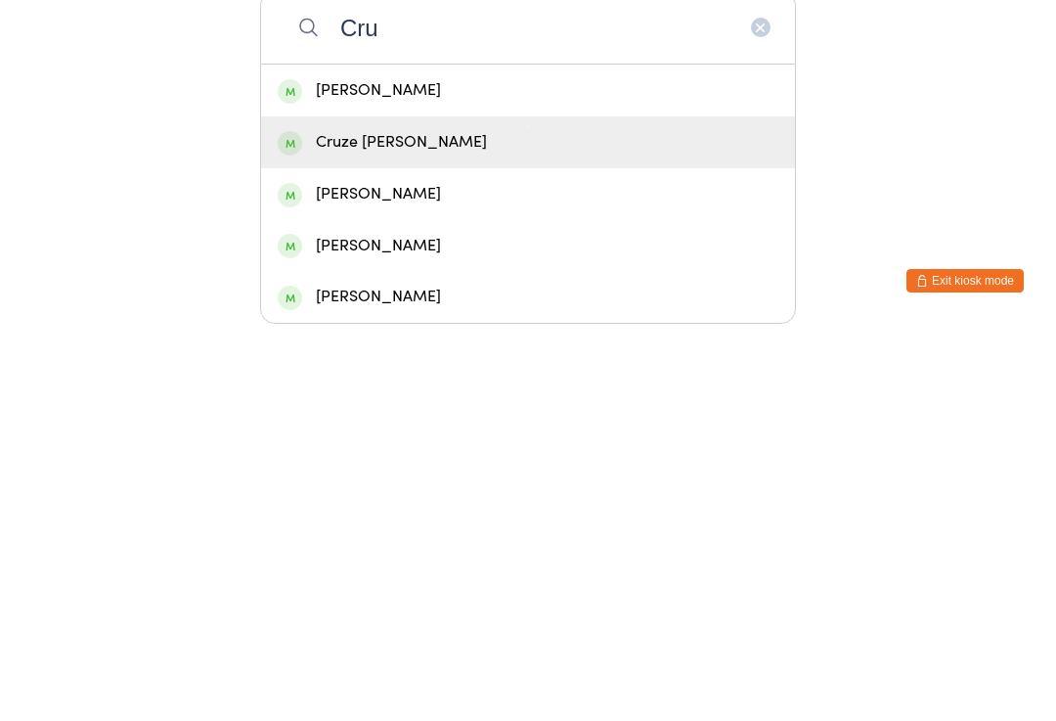
type input "Cru"
click at [339, 525] on div "Cruze [PERSON_NAME]" at bounding box center [528, 538] width 501 height 26
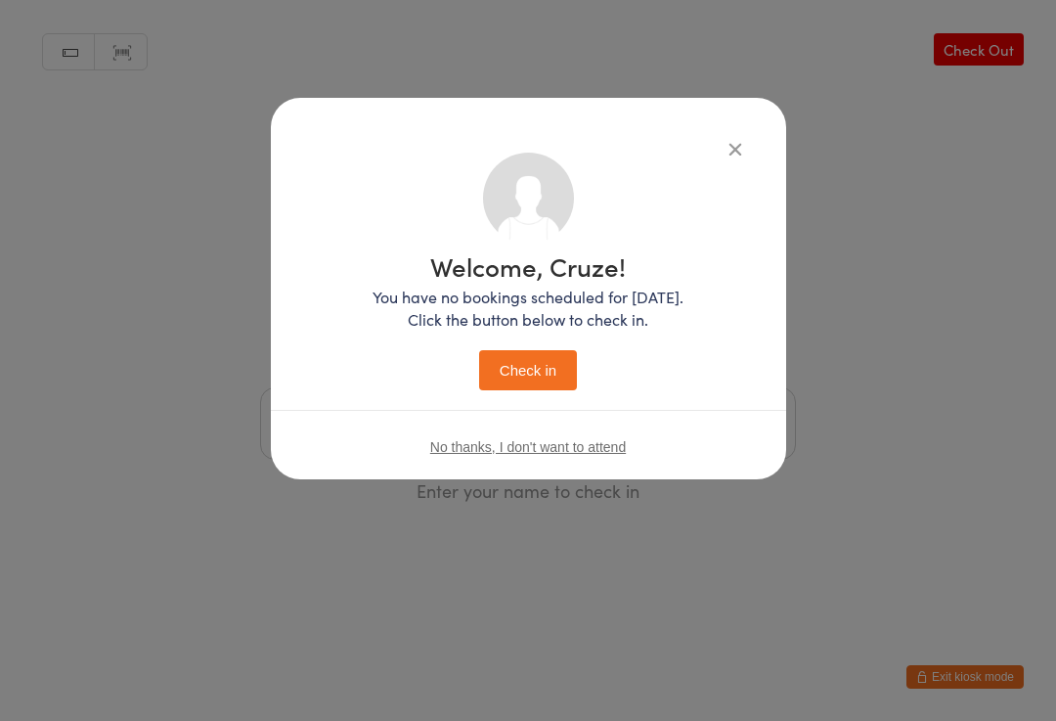
click at [515, 368] on button "Check in" at bounding box center [528, 370] width 98 height 40
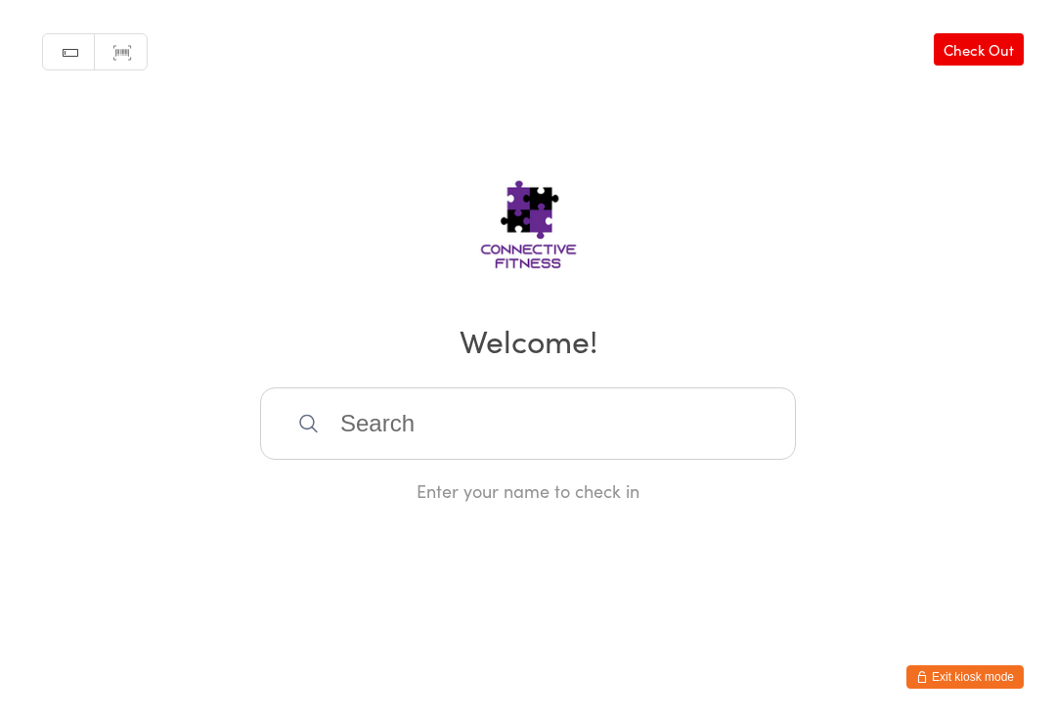
click at [379, 400] on input "search" at bounding box center [528, 423] width 536 height 72
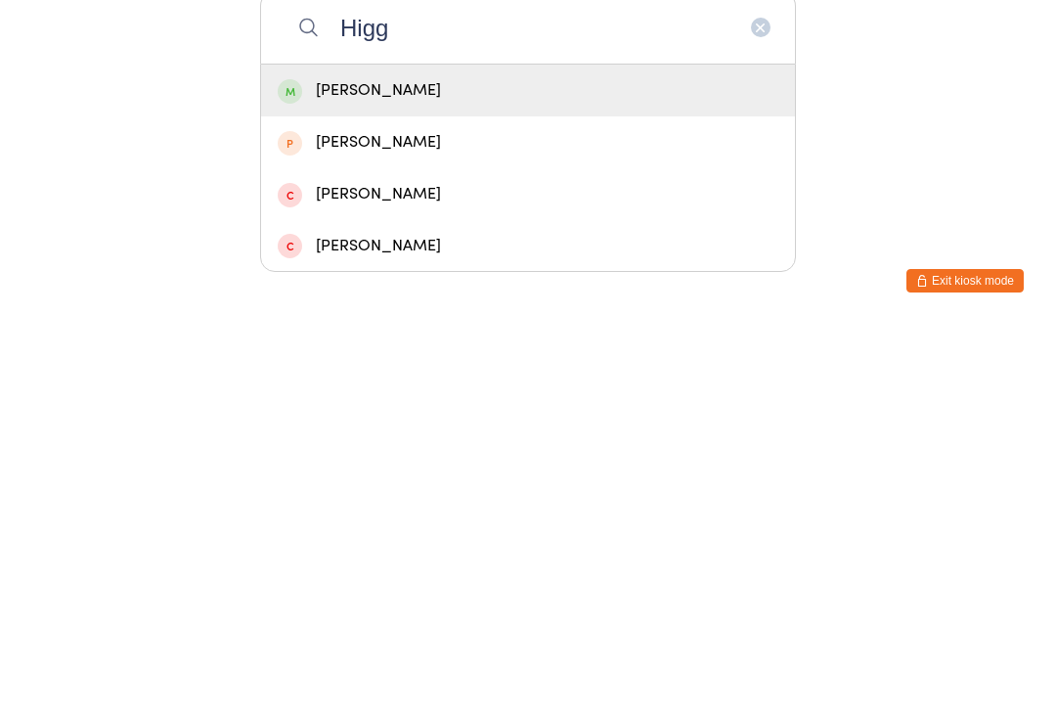
type input "Higg"
click at [362, 473] on div "[PERSON_NAME]" at bounding box center [528, 486] width 501 height 26
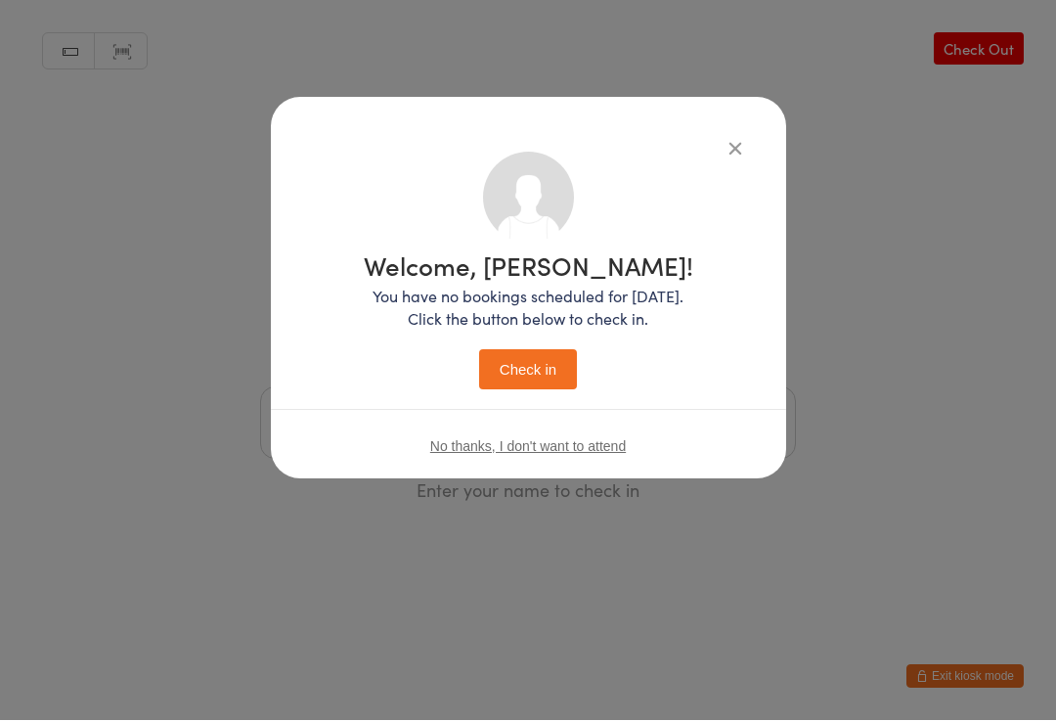
click at [543, 357] on button "Check in" at bounding box center [528, 370] width 98 height 40
